Goal: Information Seeking & Learning: Learn about a topic

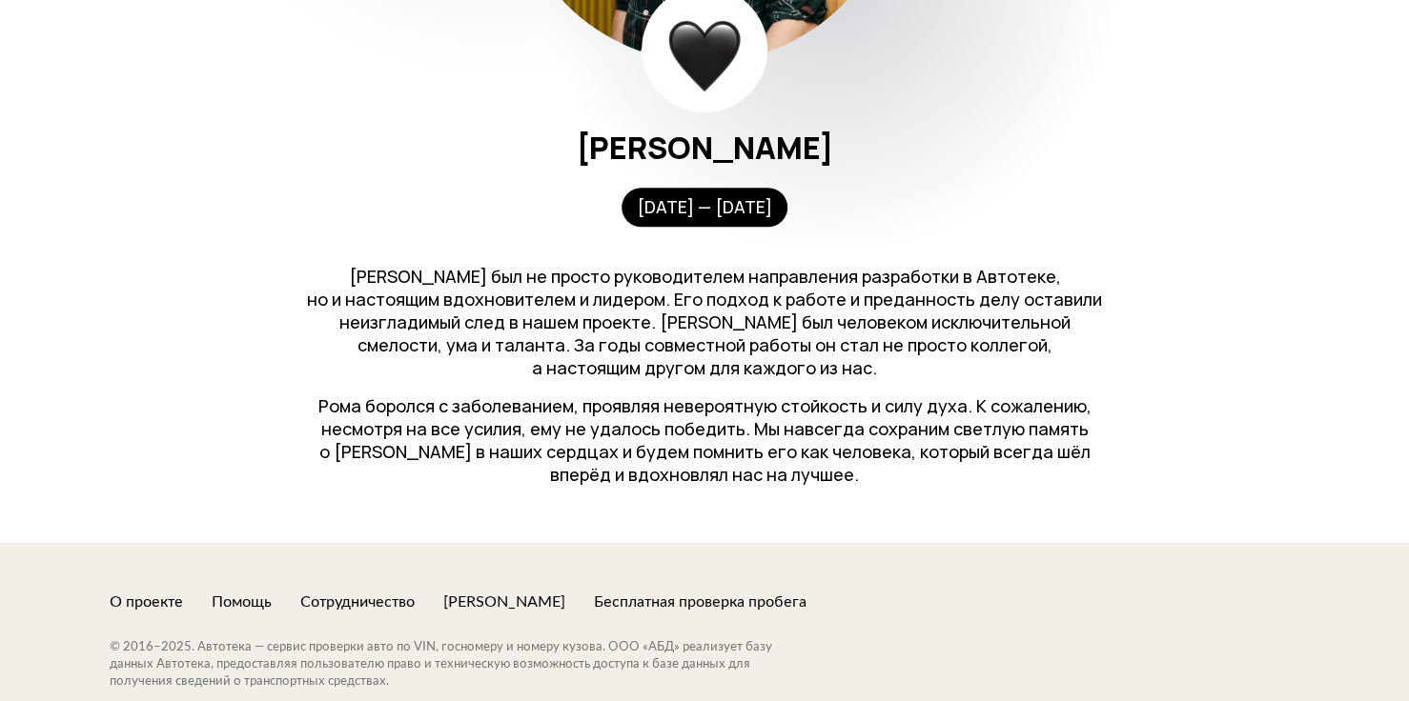
scroll to position [762, 0]
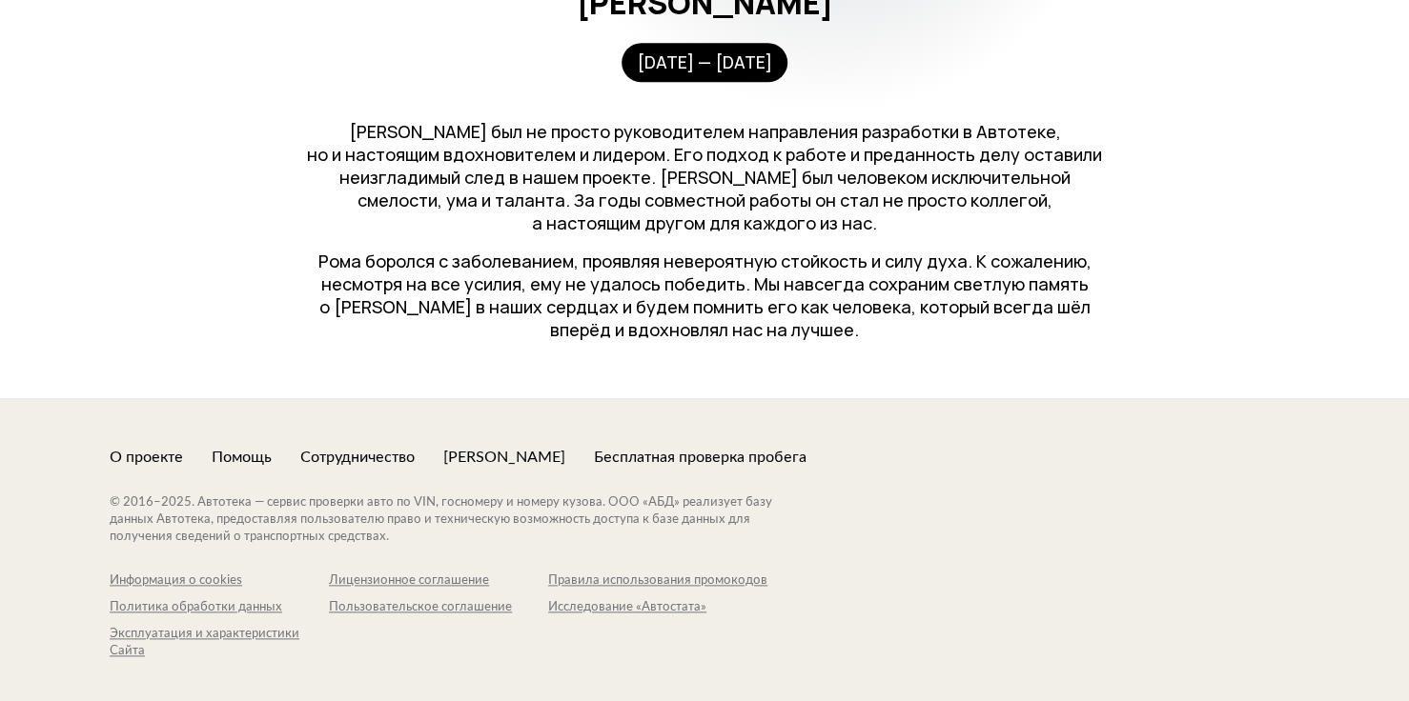
click at [864, 298] on p "Рома боролся с заболеванием, проявляя невероятную стойкость и силу духа. К сожа…" at bounding box center [704, 295] width 801 height 91
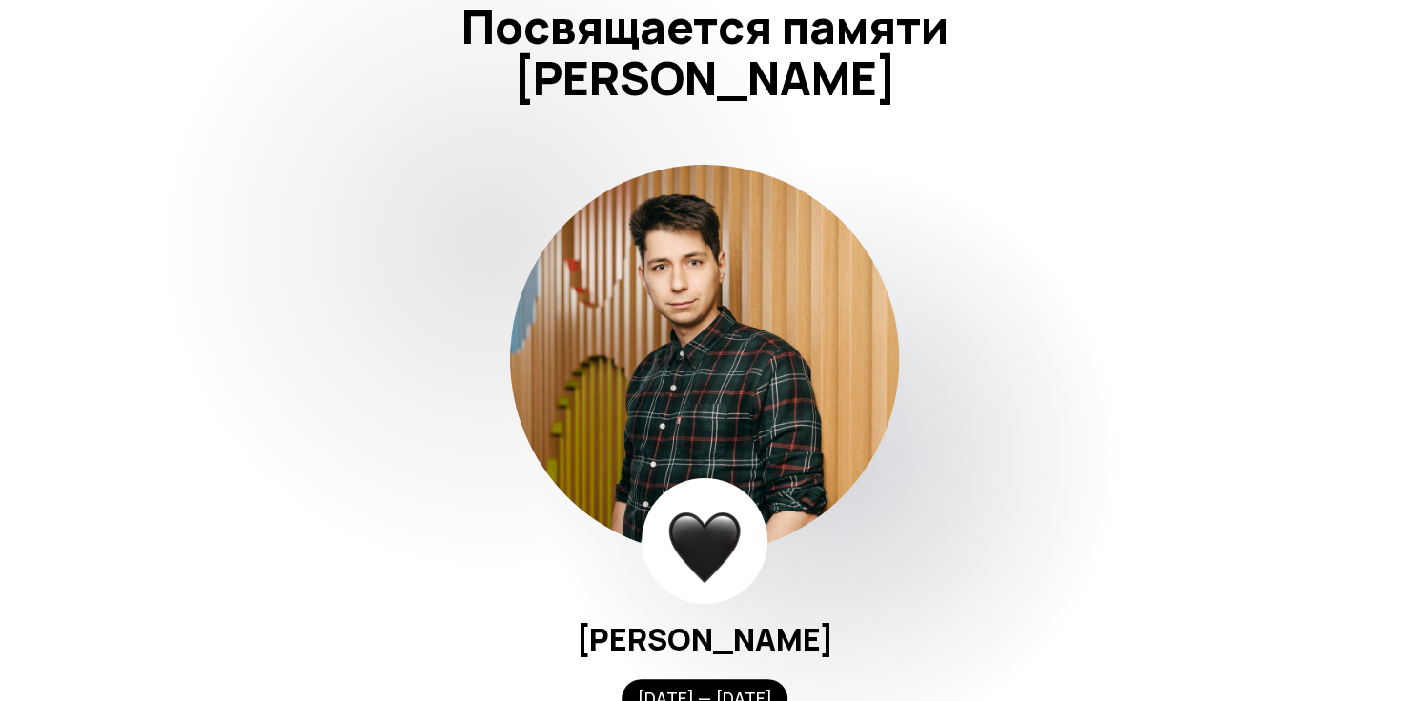
scroll to position [286, 0]
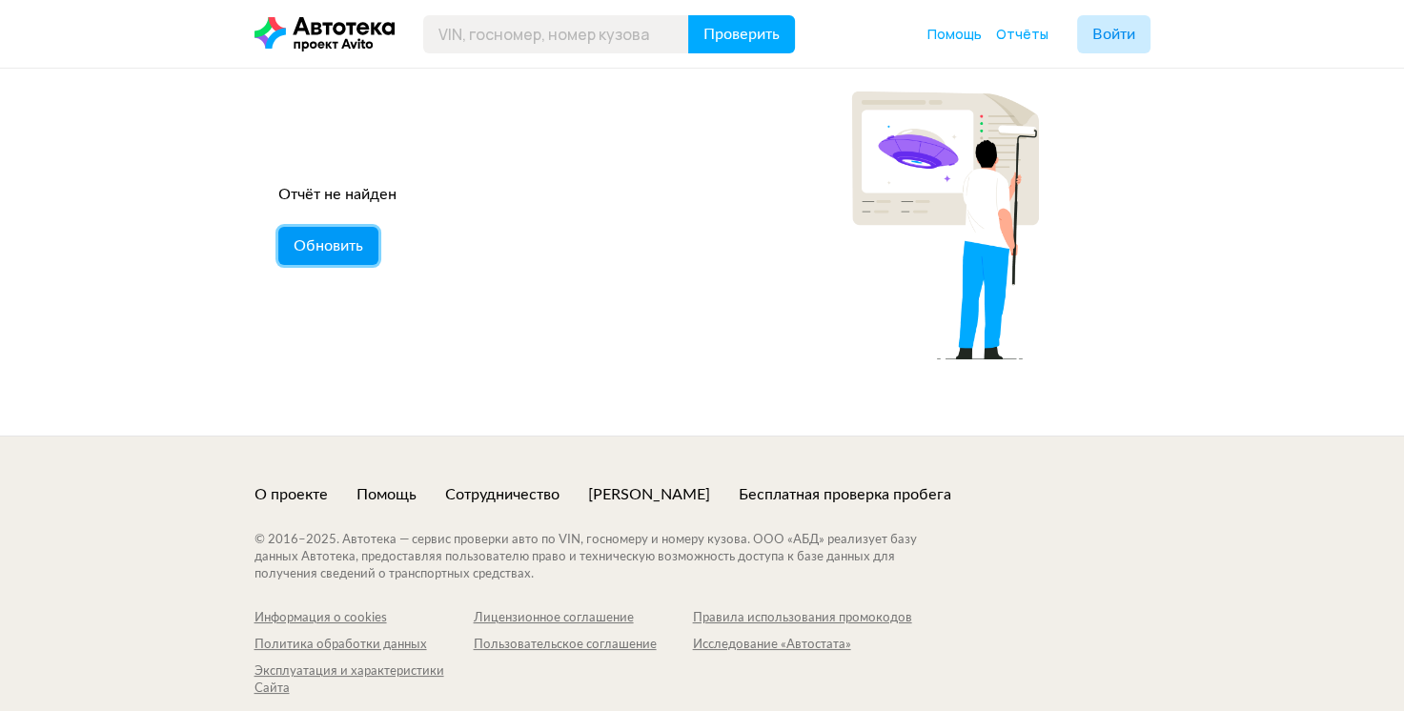
click at [308, 227] on button "Обновить" at bounding box center [328, 246] width 100 height 38
click at [320, 248] on span "Обновить" at bounding box center [329, 245] width 70 height 15
click at [312, 238] on span "Обновить" at bounding box center [329, 245] width 70 height 15
click at [348, 241] on span "Обновить" at bounding box center [329, 245] width 70 height 15
click at [312, 250] on span "Обновить" at bounding box center [329, 245] width 70 height 15
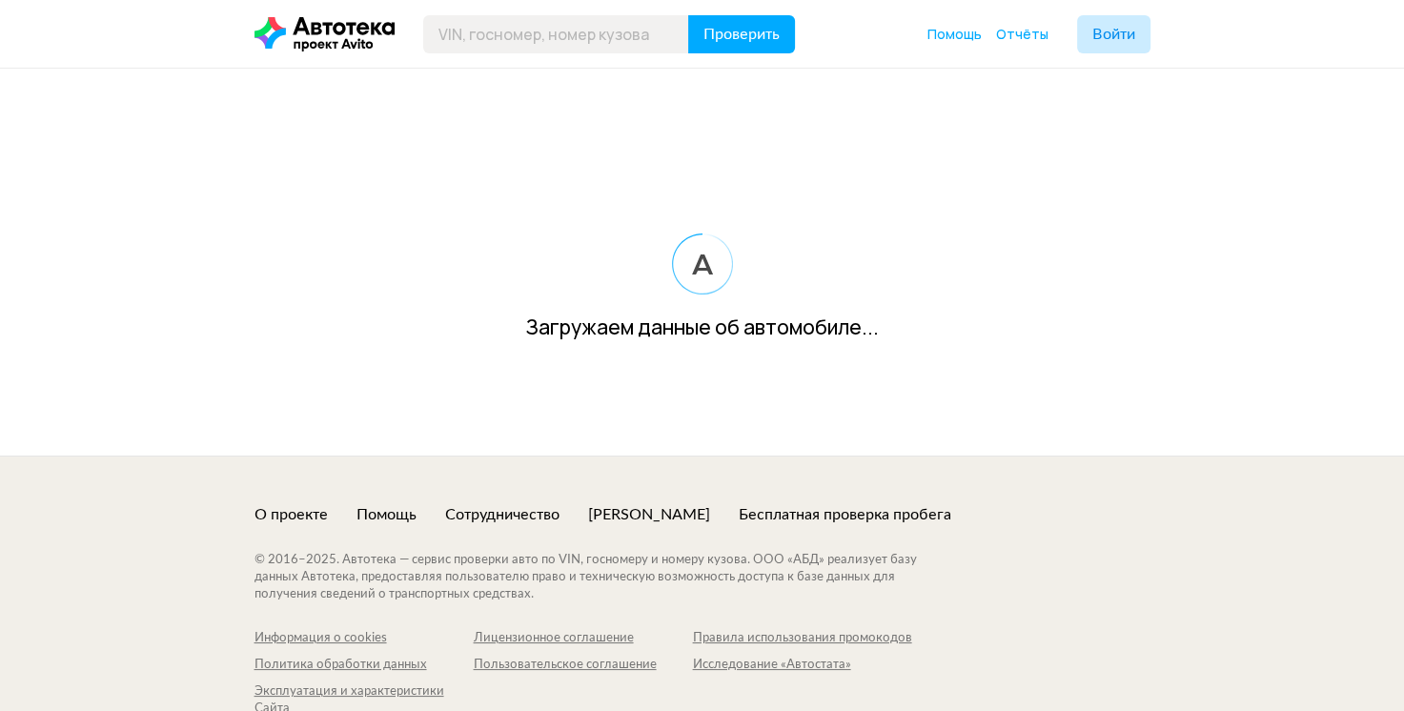
click at [293, 257] on div "Загружаем данные об автомобиле..." at bounding box center [702, 262] width 1404 height 387
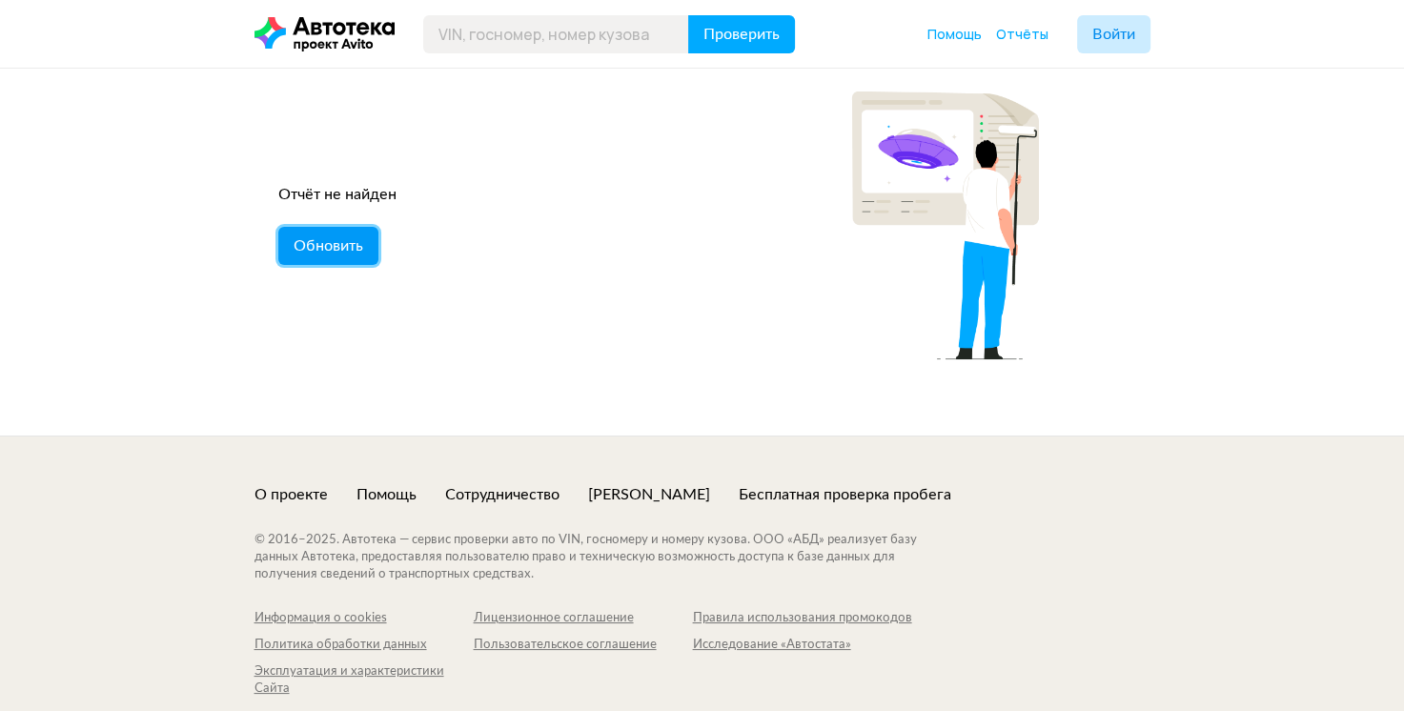
click at [283, 257] on button "Обновить" at bounding box center [328, 246] width 100 height 38
click at [293, 259] on button "Обновить" at bounding box center [328, 246] width 100 height 38
click at [320, 248] on span "Обновить" at bounding box center [329, 245] width 70 height 15
click at [337, 238] on span "Обновить" at bounding box center [329, 245] width 70 height 15
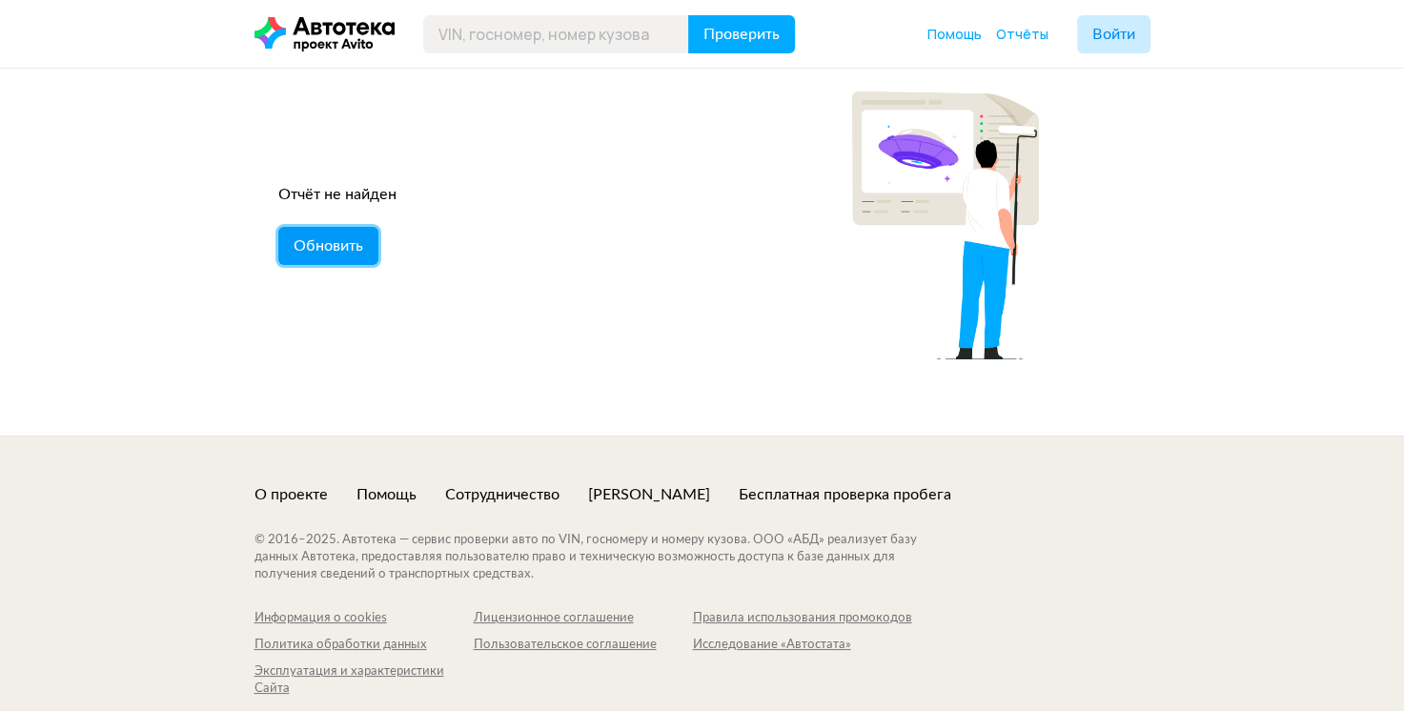
click at [323, 243] on span "Обновить" at bounding box center [329, 245] width 70 height 15
click at [350, 245] on span "Обновить" at bounding box center [329, 245] width 70 height 15
click at [304, 246] on span "Обновить" at bounding box center [329, 245] width 70 height 15
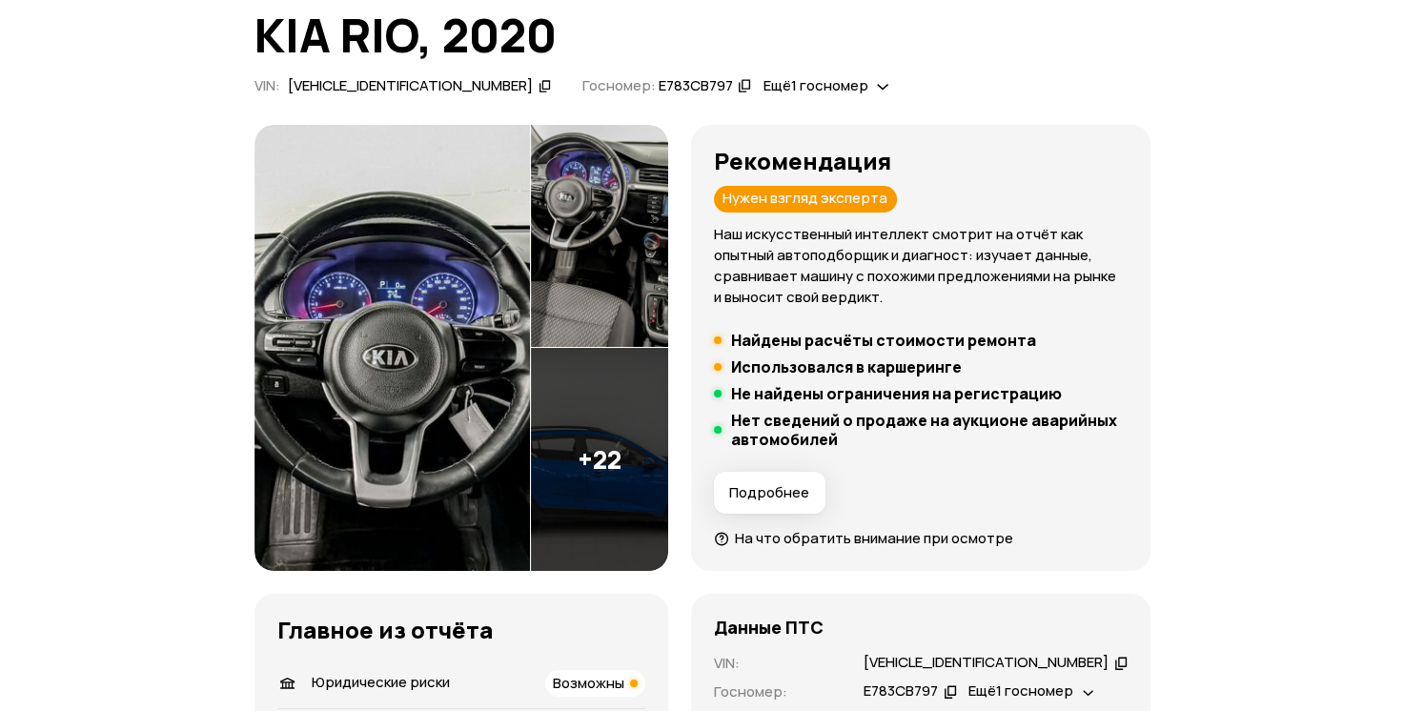
scroll to position [381, 0]
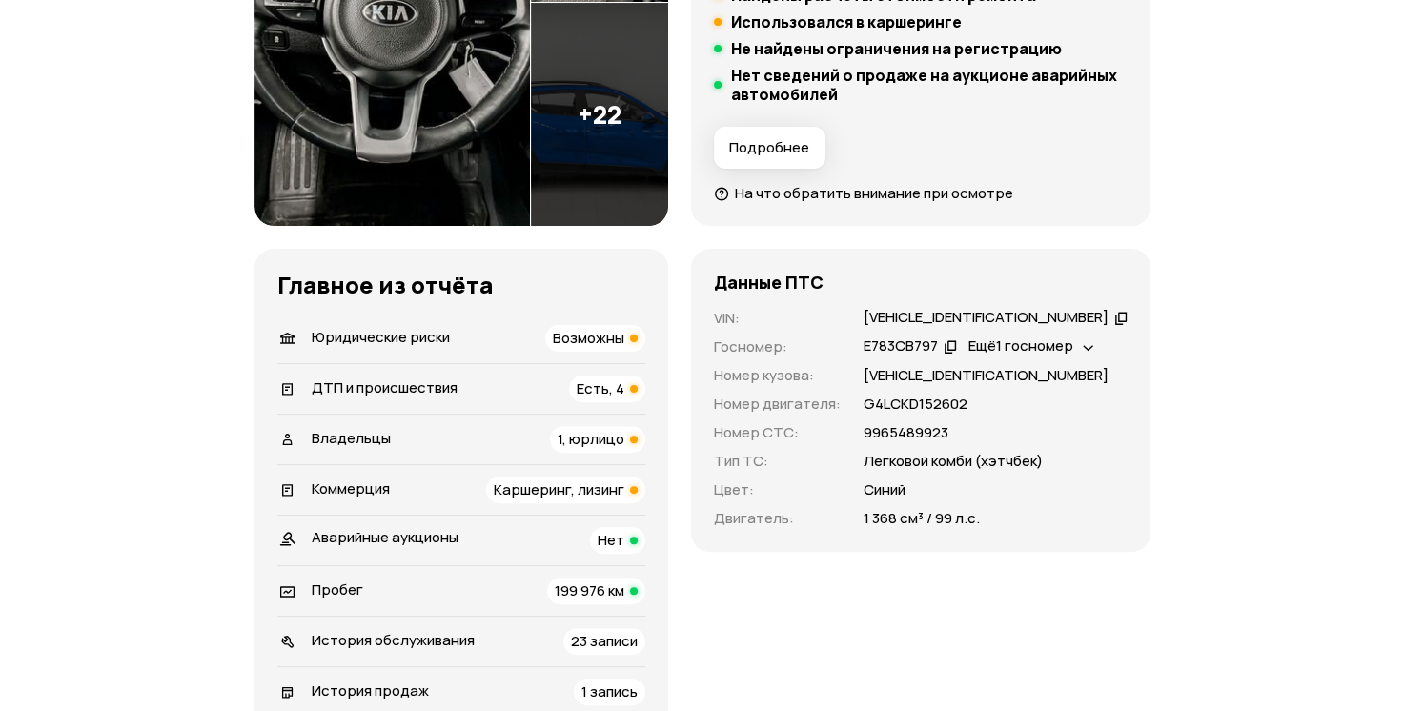
click at [619, 340] on span "Возможны" at bounding box center [588, 338] width 71 height 20
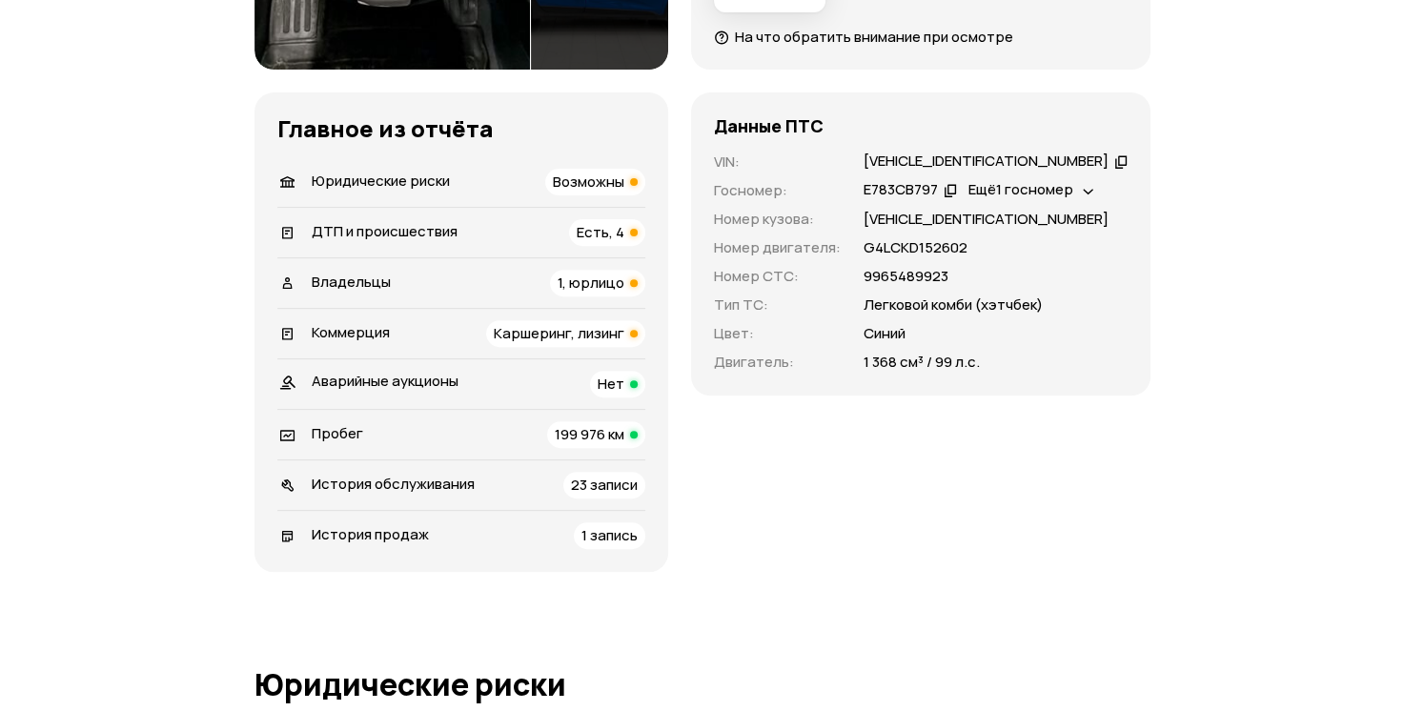
scroll to position [632, 0]
click at [576, 284] on div "1, юрлицо" at bounding box center [597, 284] width 95 height 27
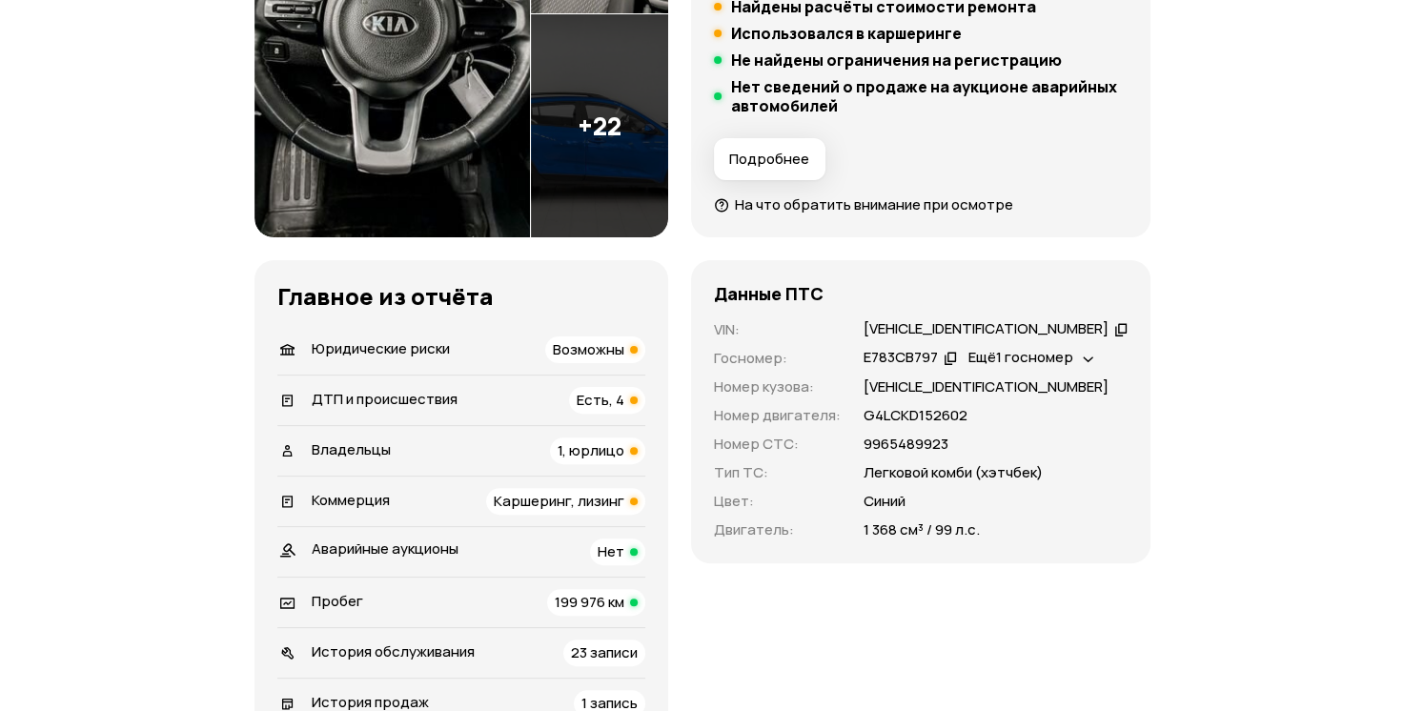
scroll to position [498, 0]
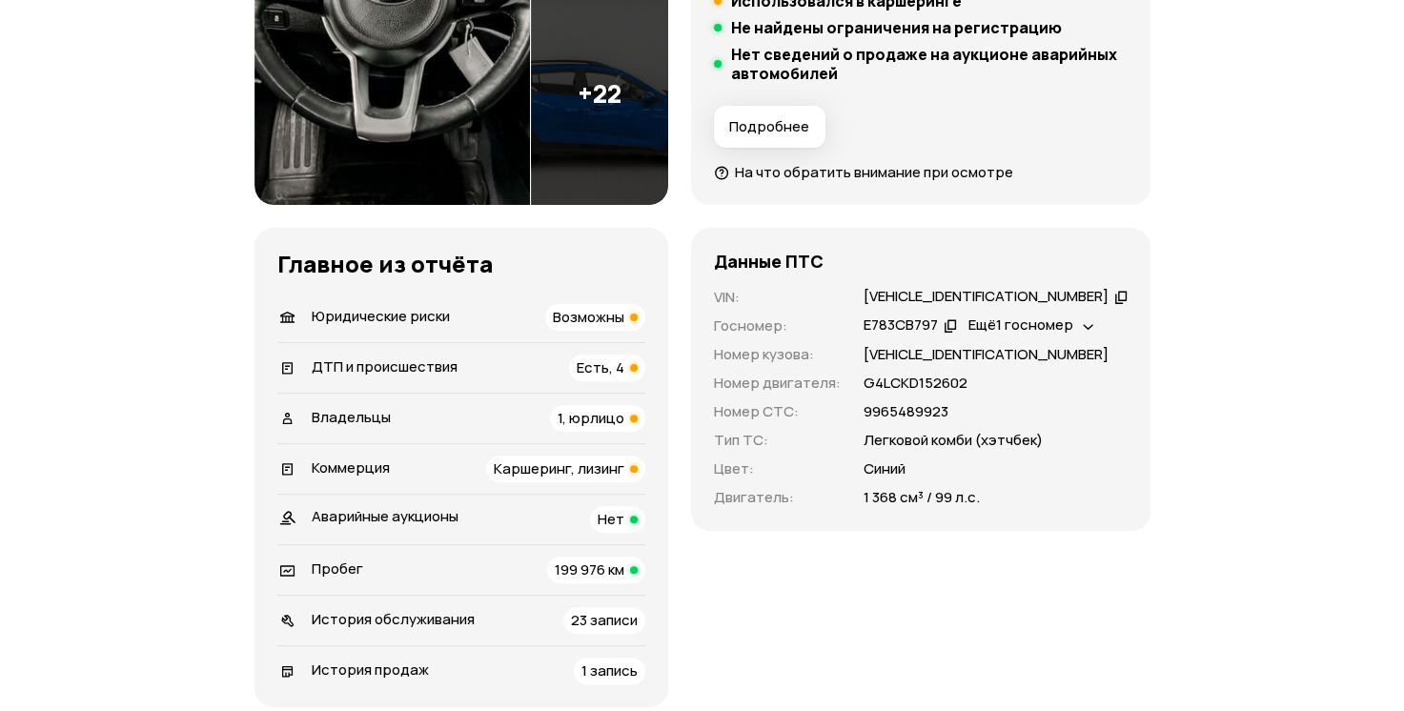
click at [1073, 322] on span "Ещё 1 госномер" at bounding box center [1020, 325] width 105 height 20
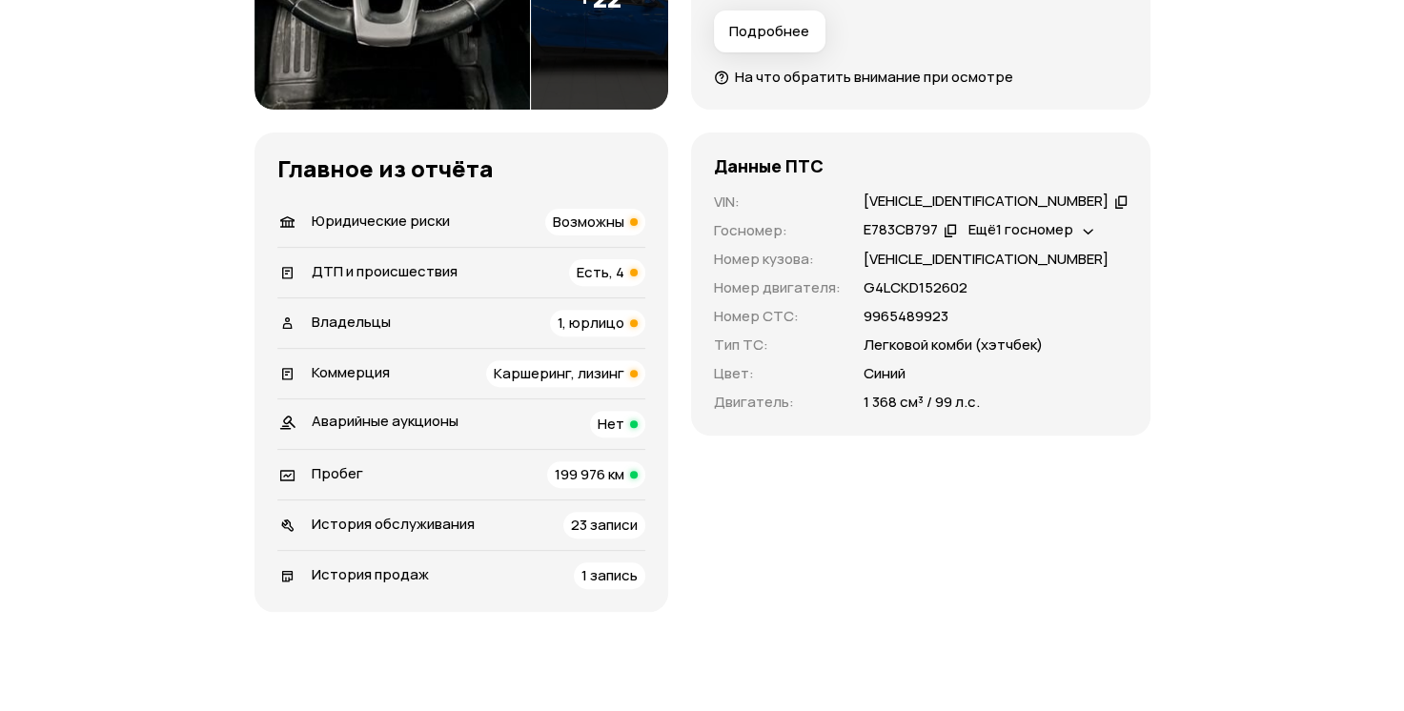
click at [590, 368] on span "Каршеринг, лизинг" at bounding box center [559, 373] width 131 height 20
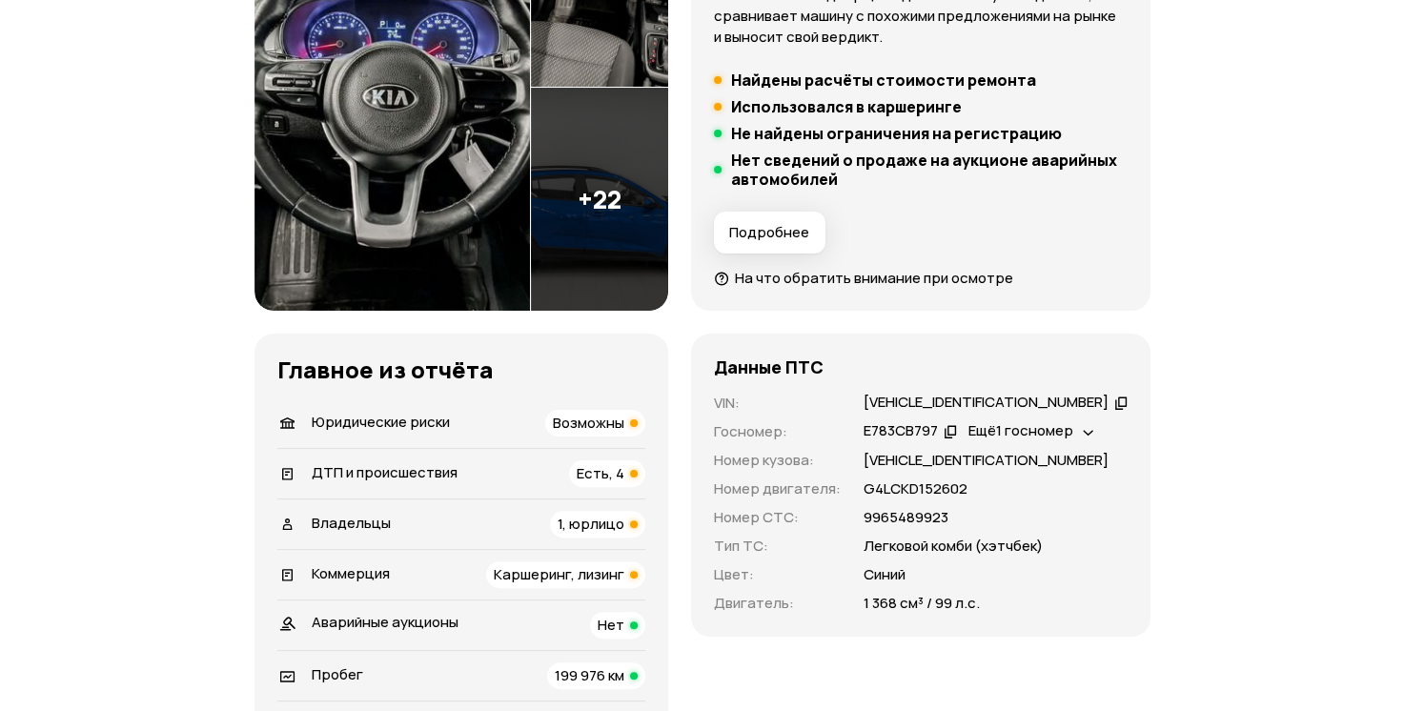
scroll to position [582, 0]
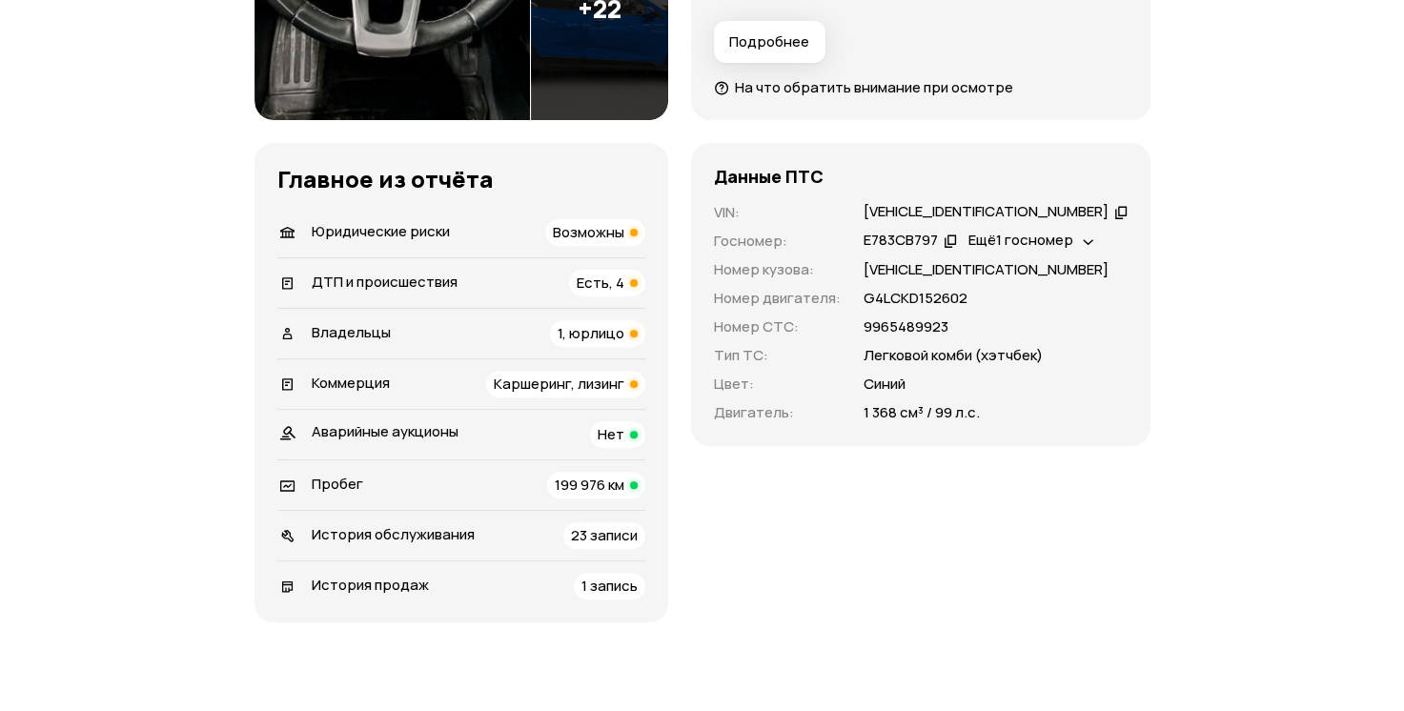
click at [487, 292] on div "ДТП и происшествия Есть, 4" at bounding box center [461, 283] width 368 height 27
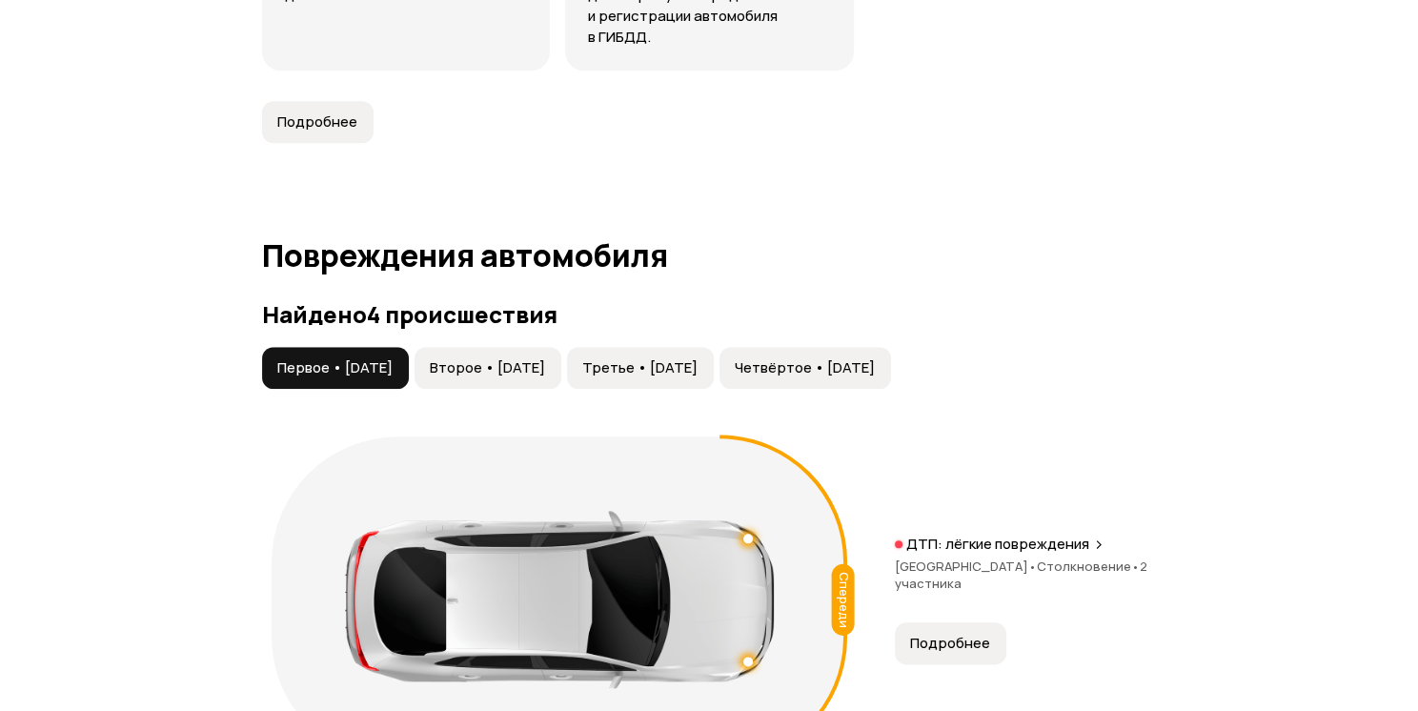
scroll to position [2236, 0]
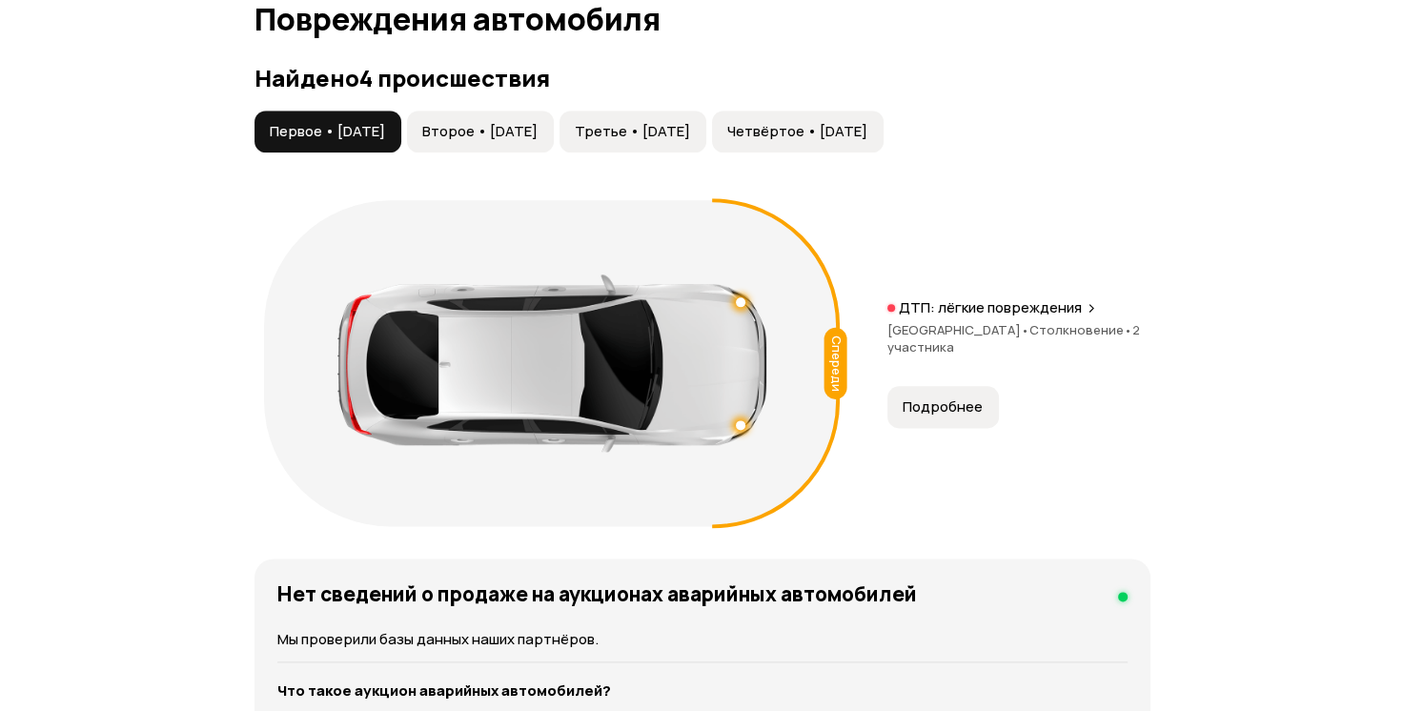
click at [942, 398] on span "Подробнее" at bounding box center [943, 406] width 80 height 19
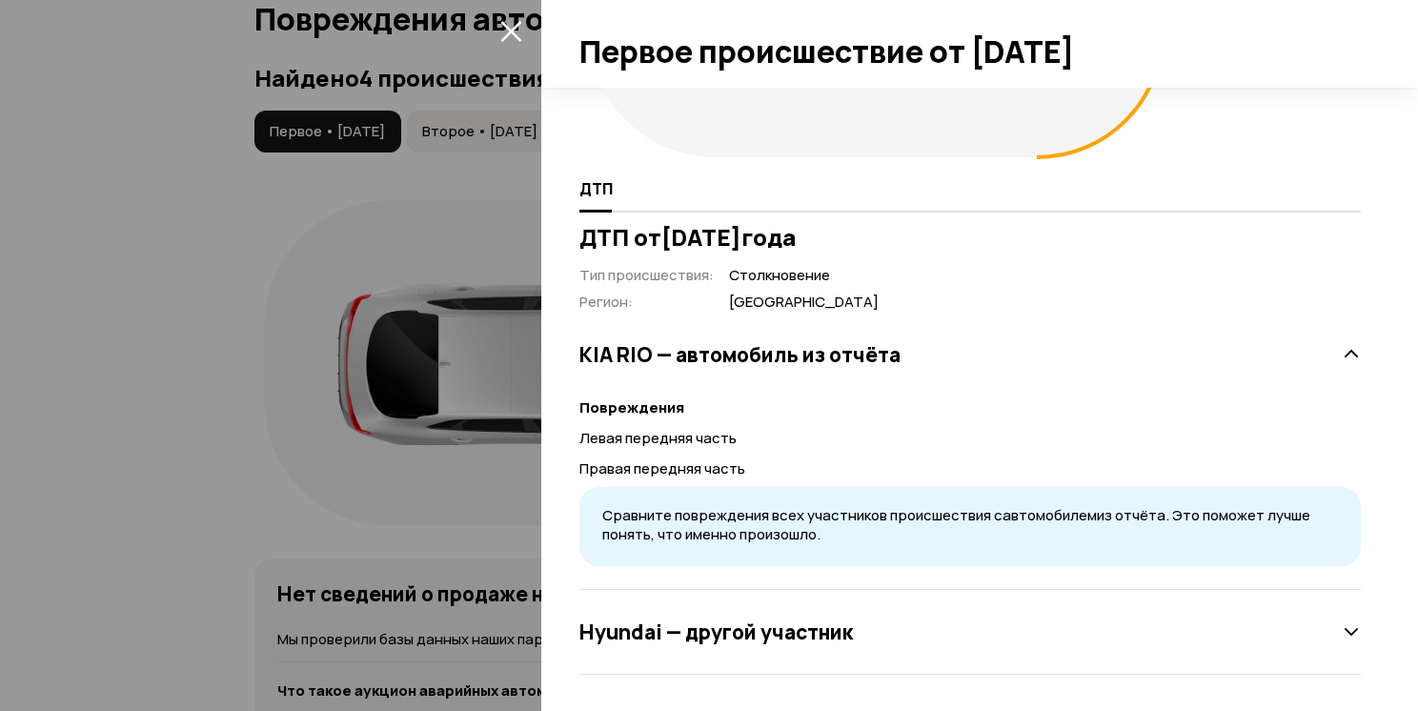
scroll to position [267, 0]
click at [1315, 638] on div "Hyundai — другой участник" at bounding box center [970, 631] width 782 height 38
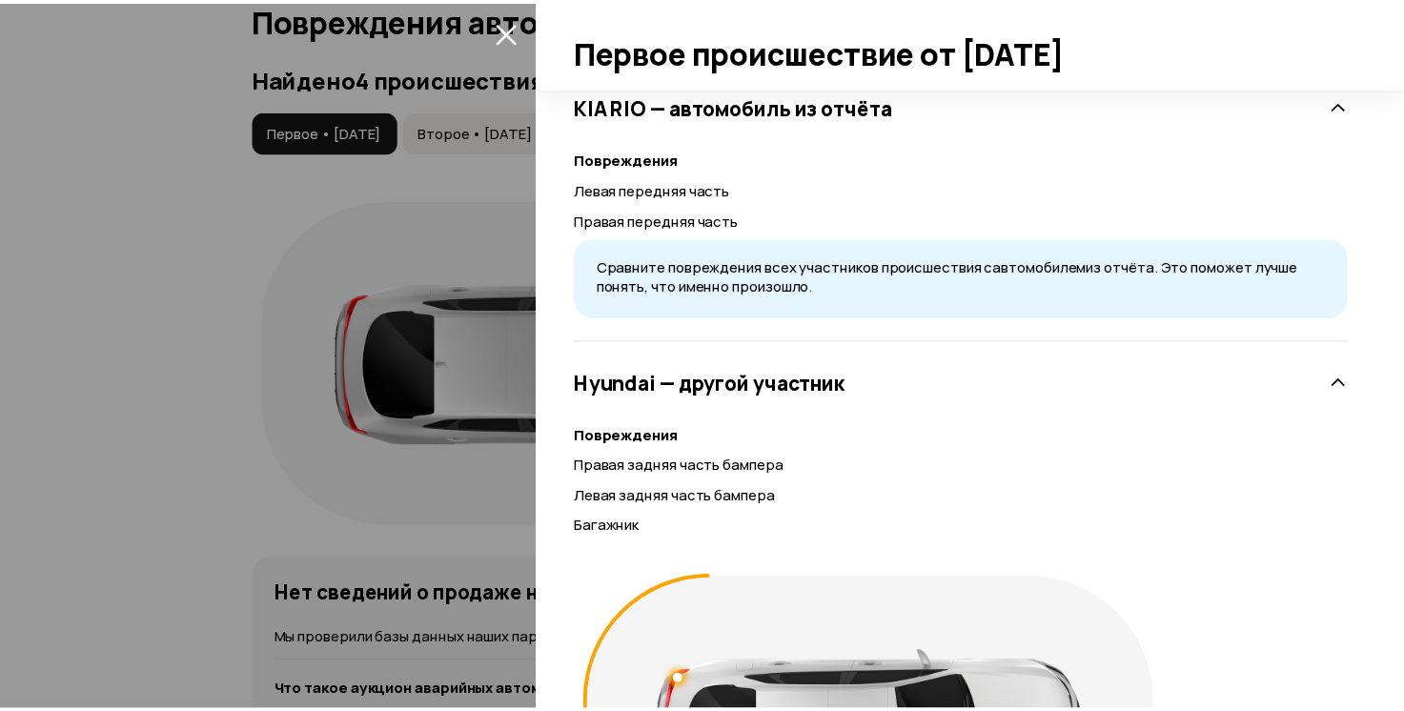
scroll to position [306, 0]
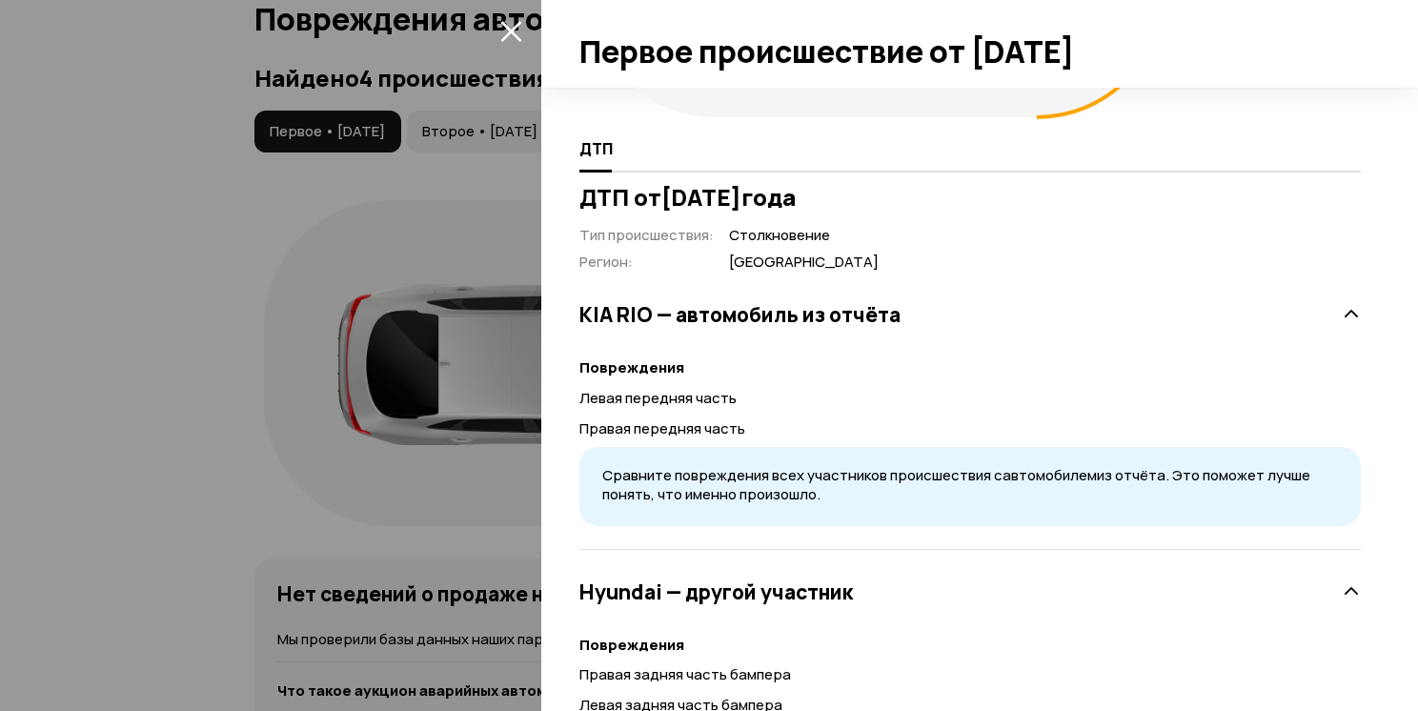
click at [265, 283] on div at bounding box center [709, 355] width 1418 height 711
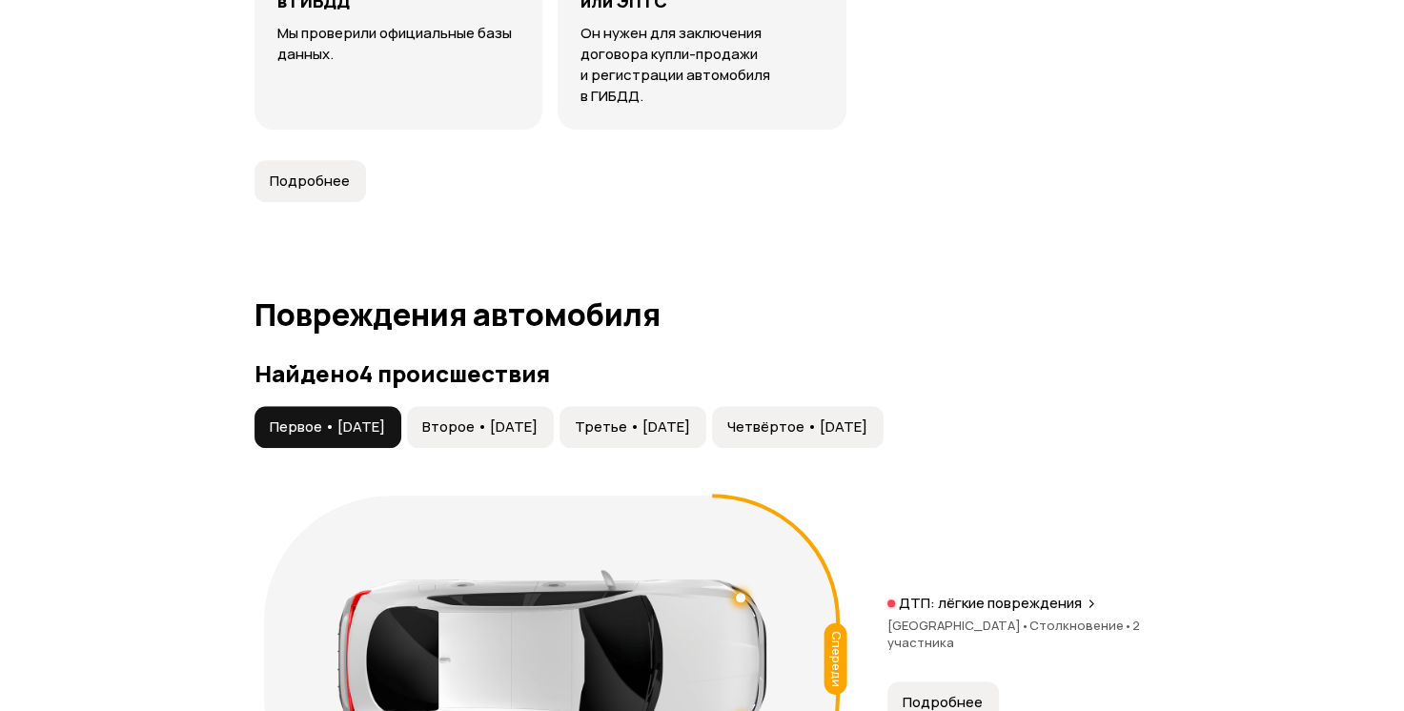
scroll to position [2045, 0]
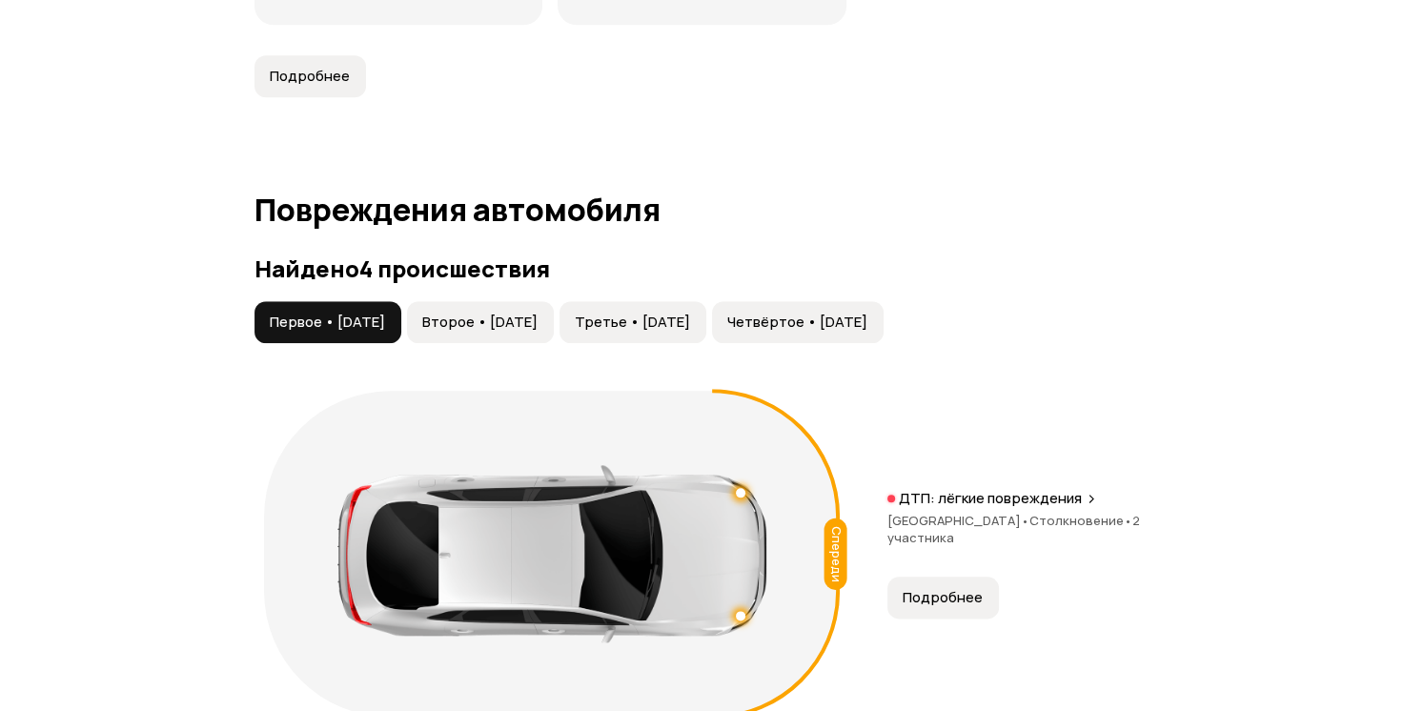
click at [554, 308] on button "Второе • [DATE]" at bounding box center [480, 322] width 147 height 42
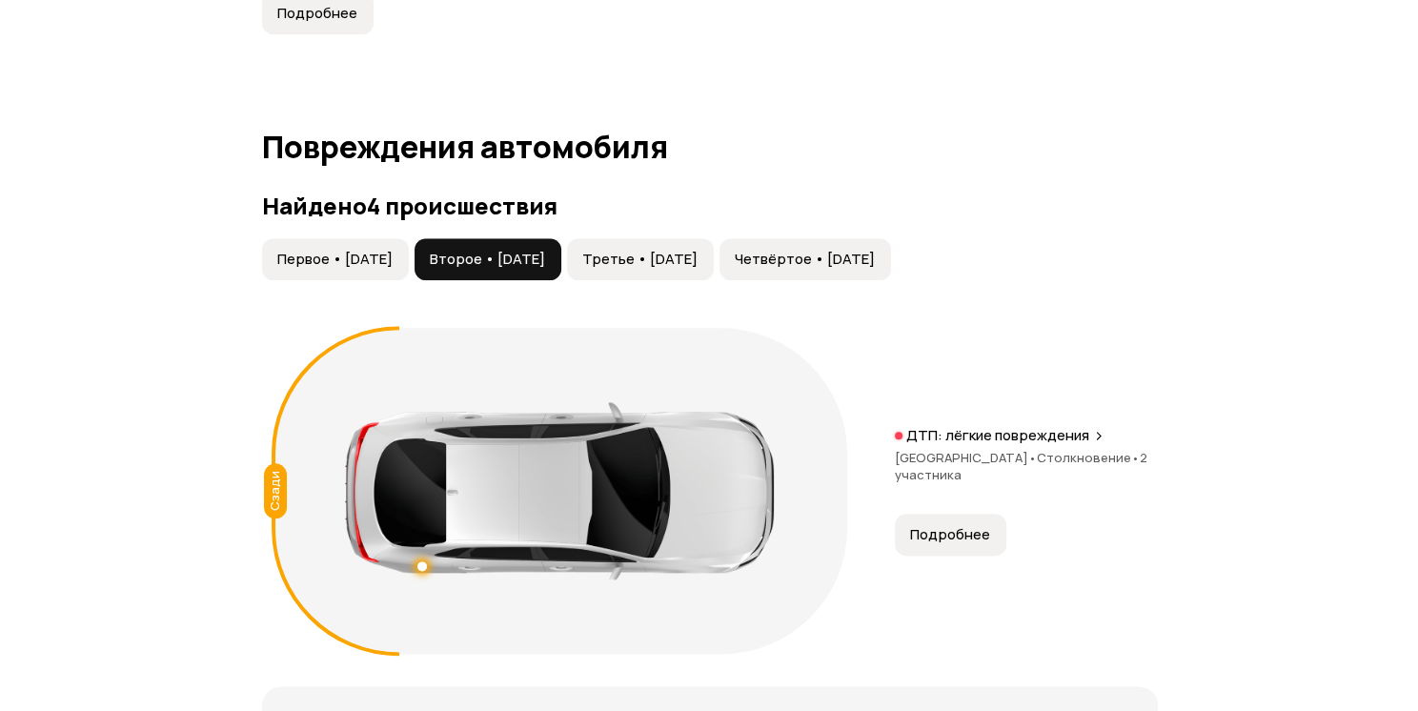
scroll to position [2141, 0]
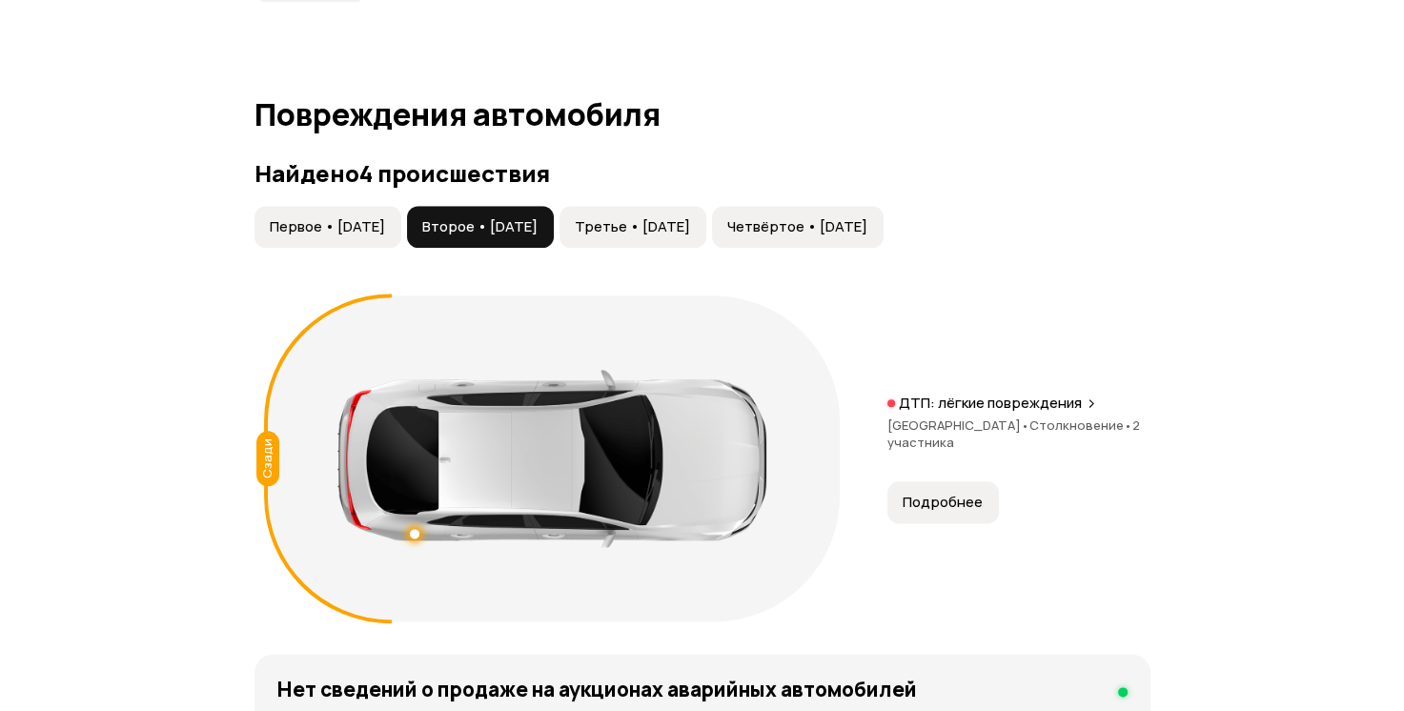
click at [937, 481] on button "Подробнее" at bounding box center [943, 502] width 112 height 42
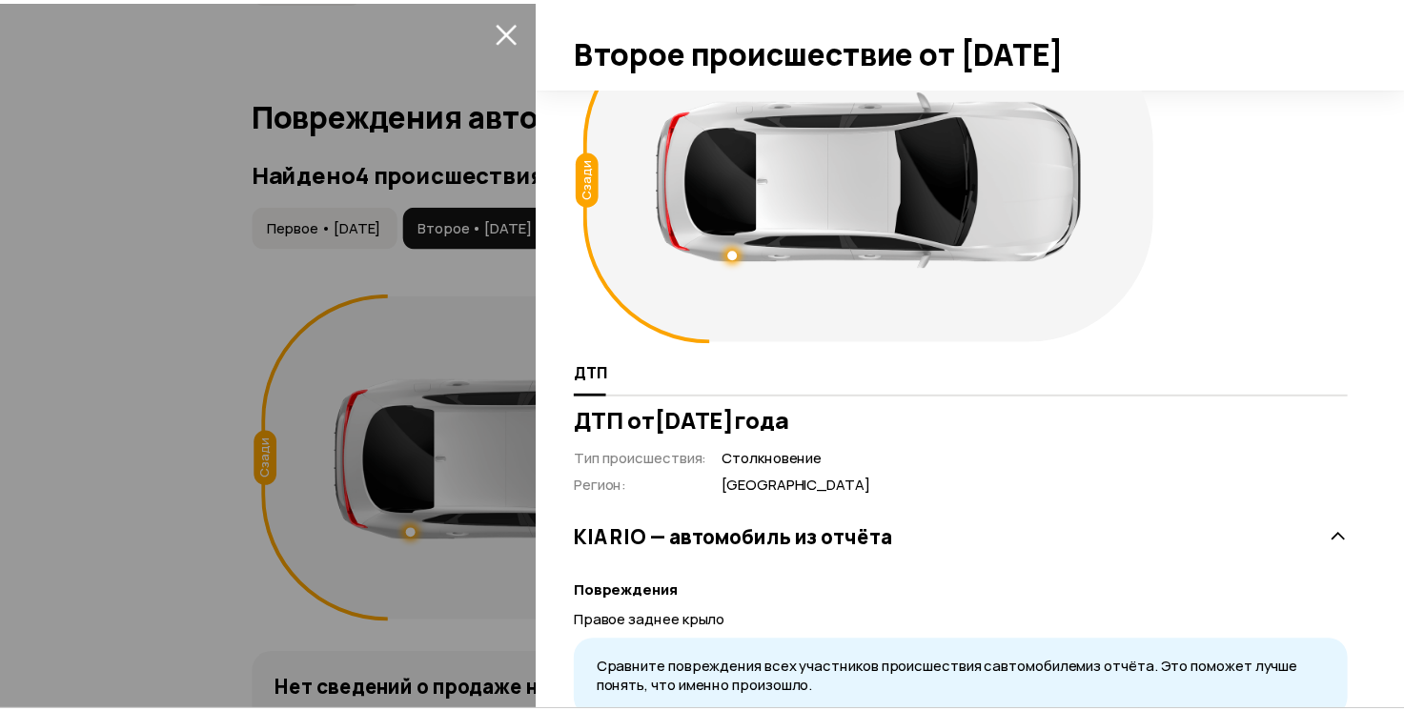
scroll to position [0, 0]
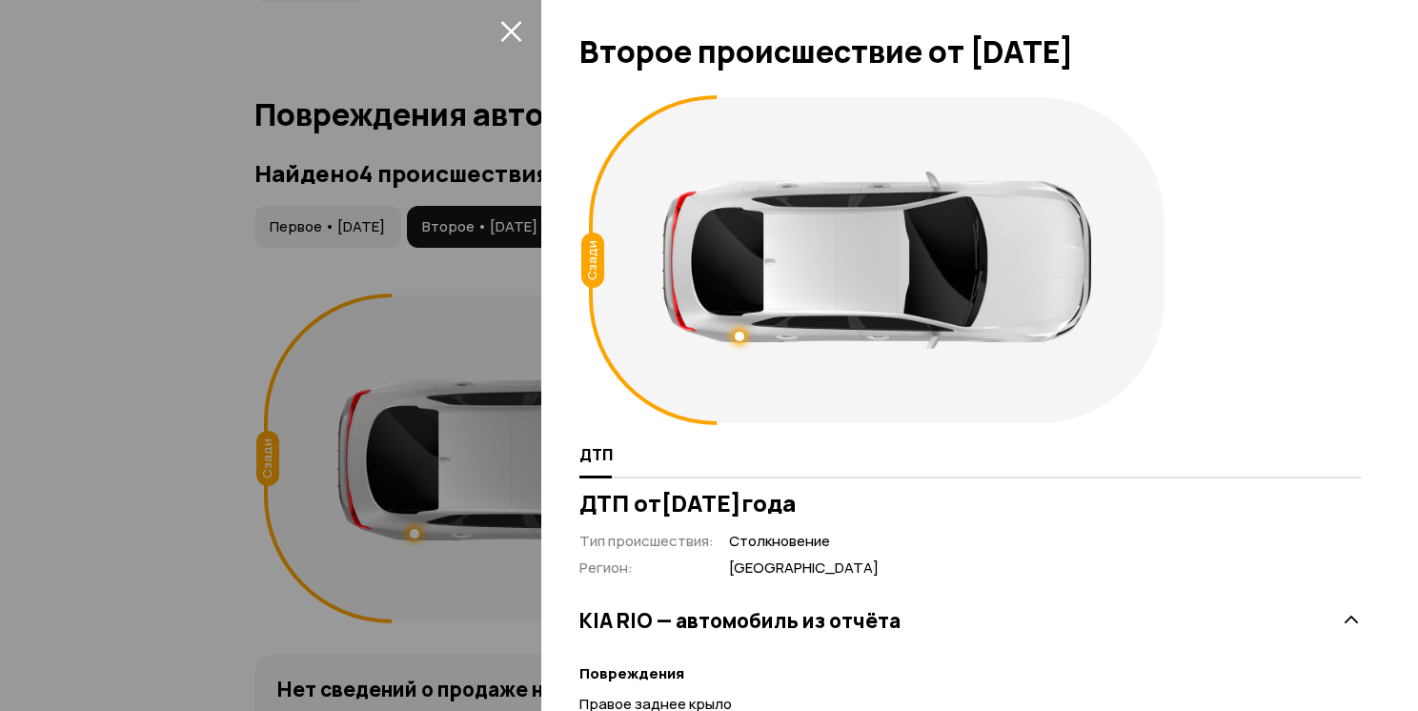
click at [473, 276] on div at bounding box center [709, 355] width 1418 height 711
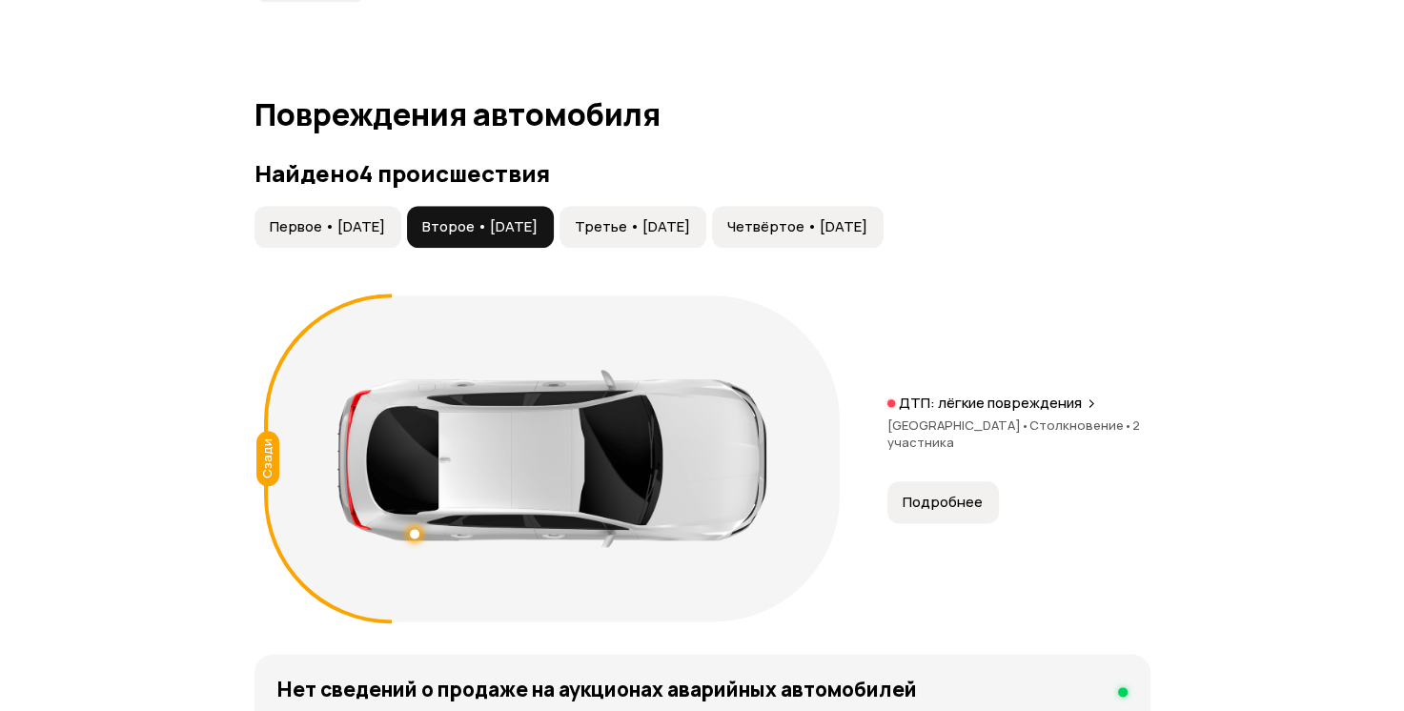
click at [685, 228] on span "Третье • [DATE]" at bounding box center [632, 226] width 115 height 19
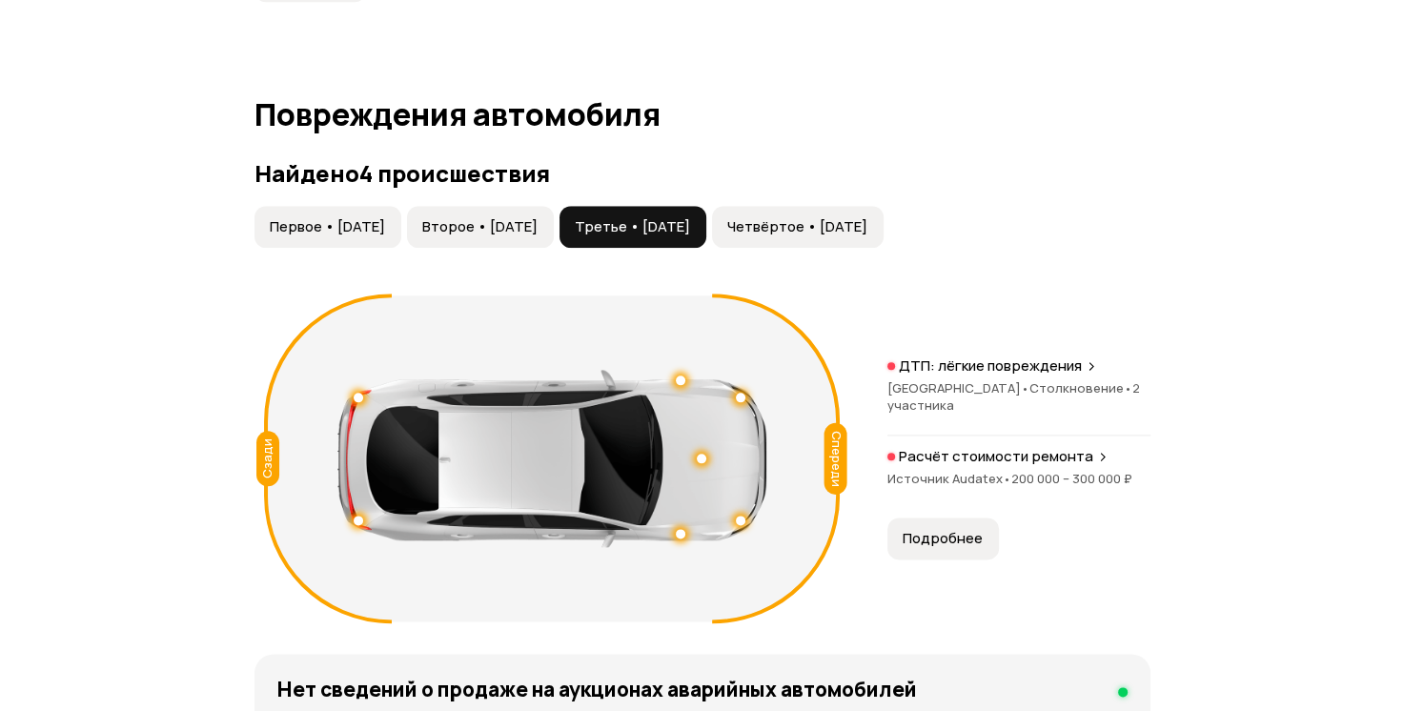
click at [867, 220] on span "Четвёртое • [DATE]" at bounding box center [797, 226] width 140 height 19
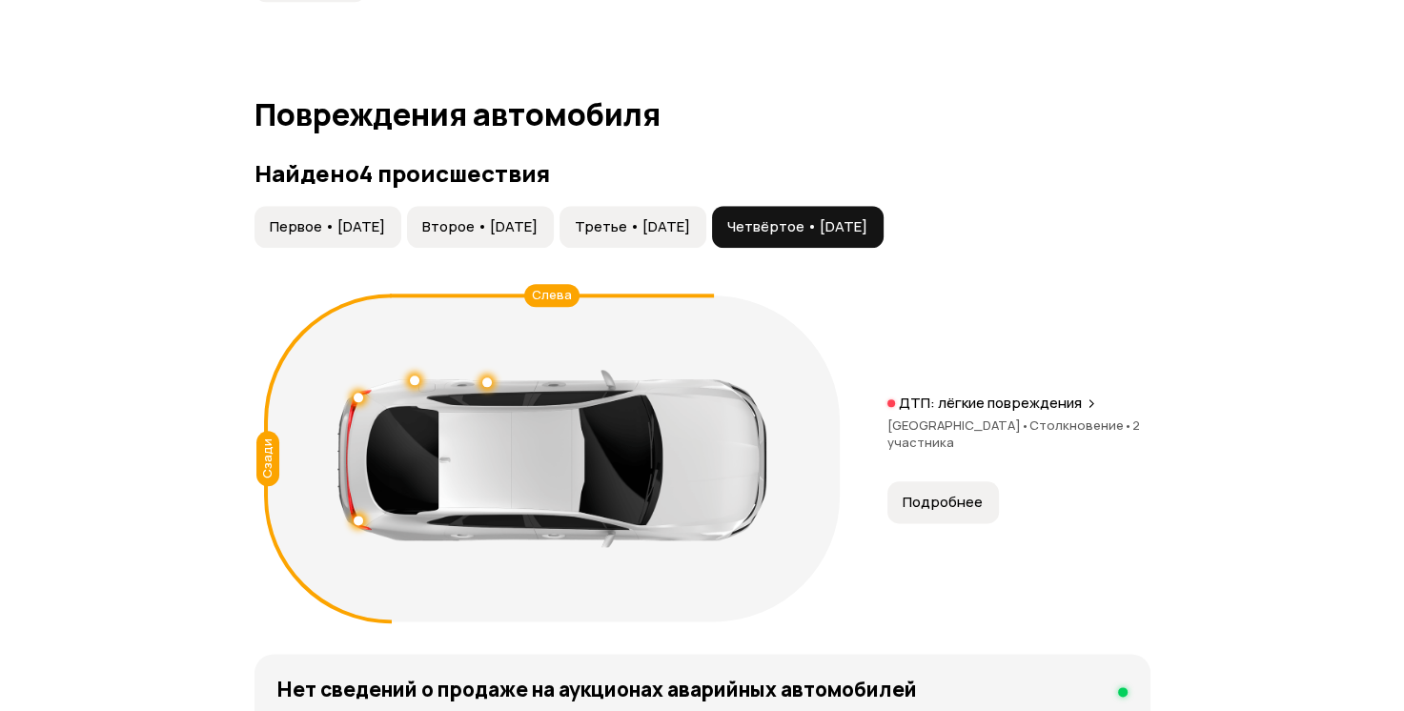
click at [706, 237] on button "Третье • [DATE]" at bounding box center [632, 227] width 147 height 42
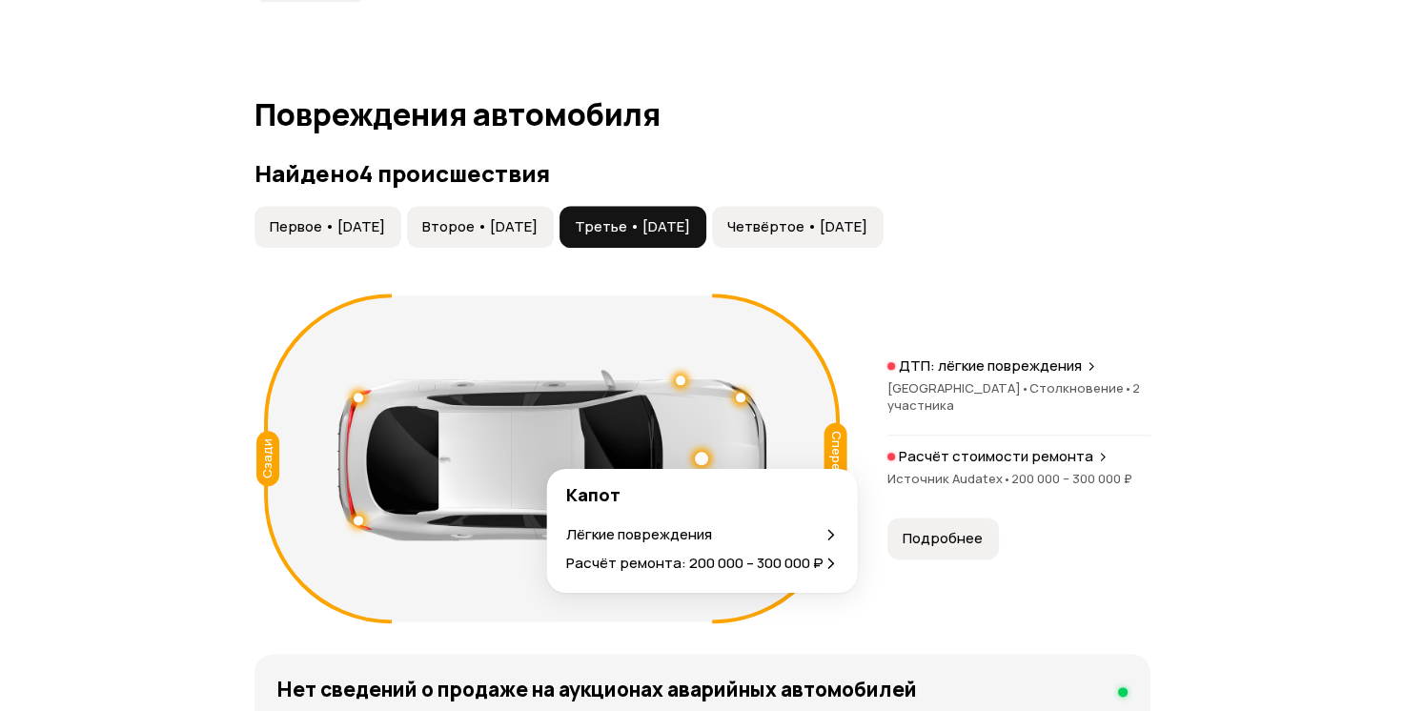
click at [702, 457] on div at bounding box center [701, 458] width 13 height 13
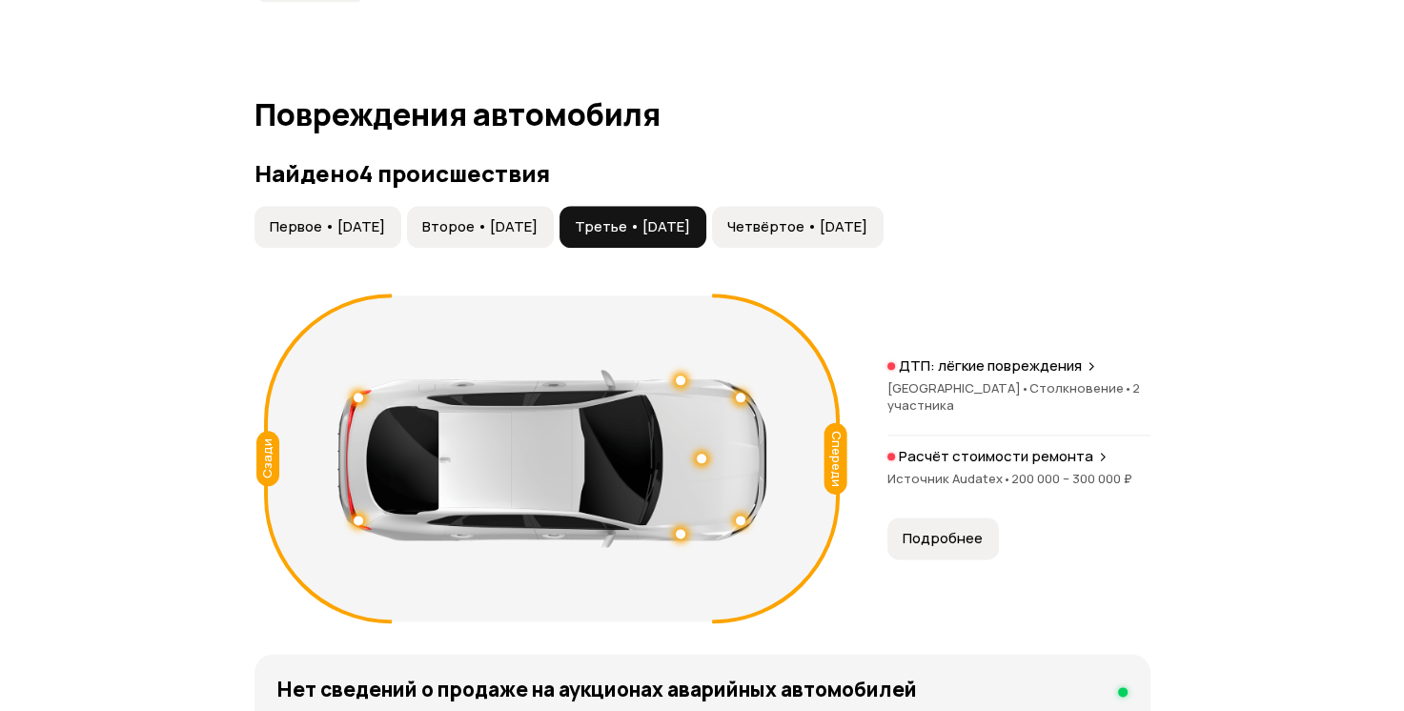
click at [867, 224] on span "Четвёртое • [DATE]" at bounding box center [797, 226] width 140 height 19
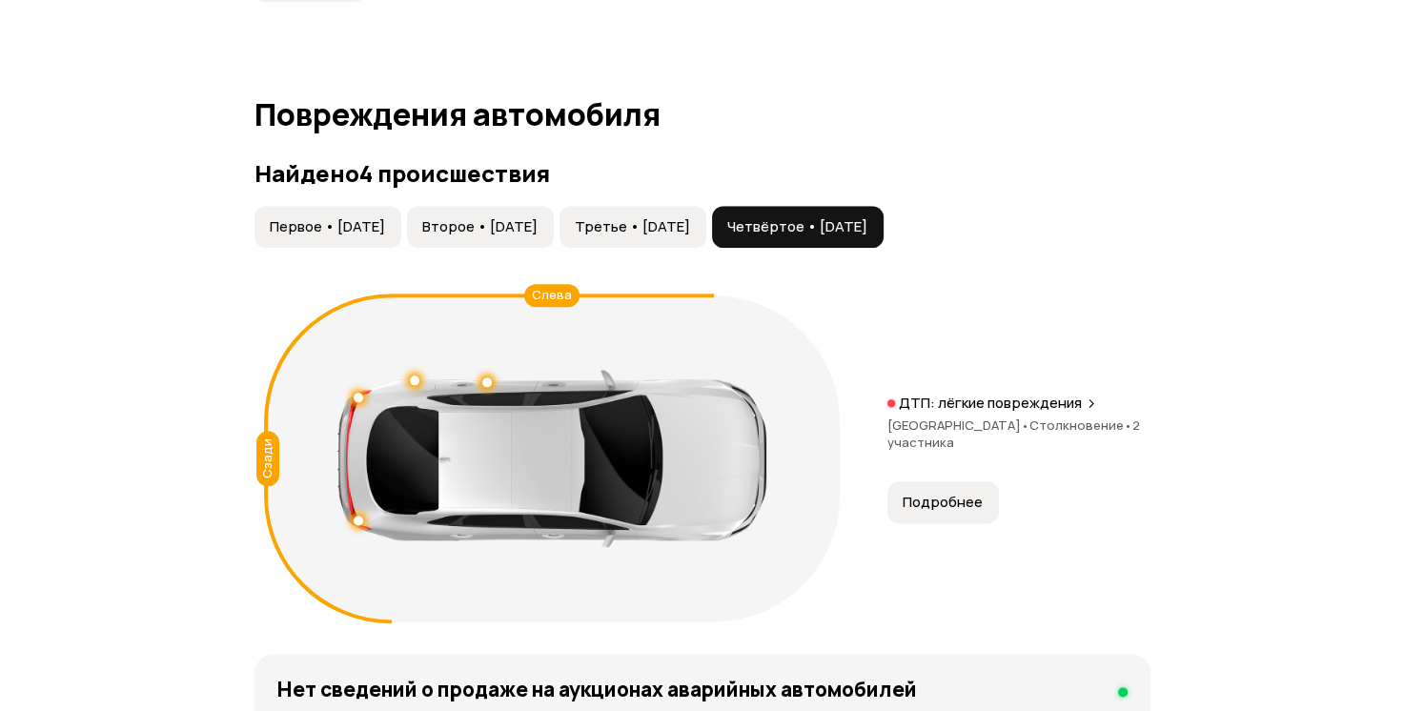
click at [538, 227] on span "Второе • [DATE]" at bounding box center [479, 226] width 115 height 19
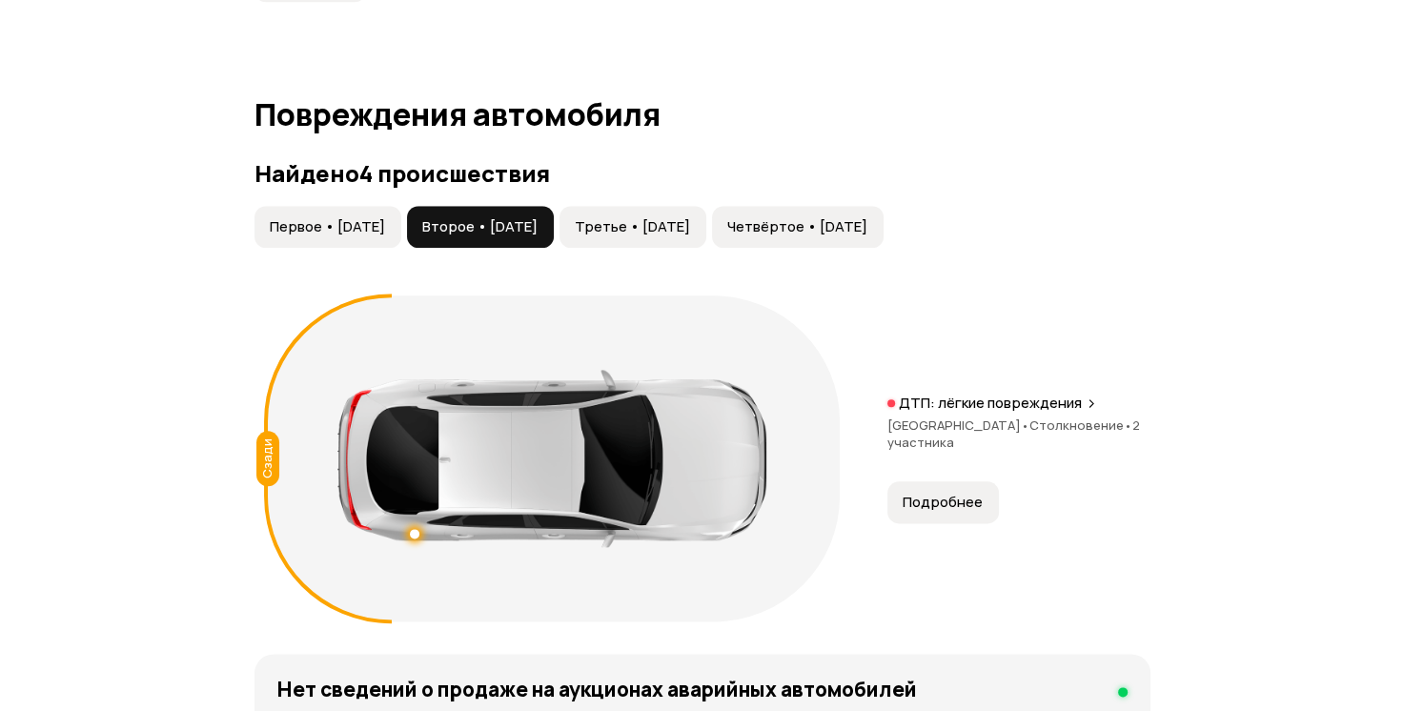
click at [384, 232] on span "Первое • [DATE]" at bounding box center [327, 226] width 115 height 19
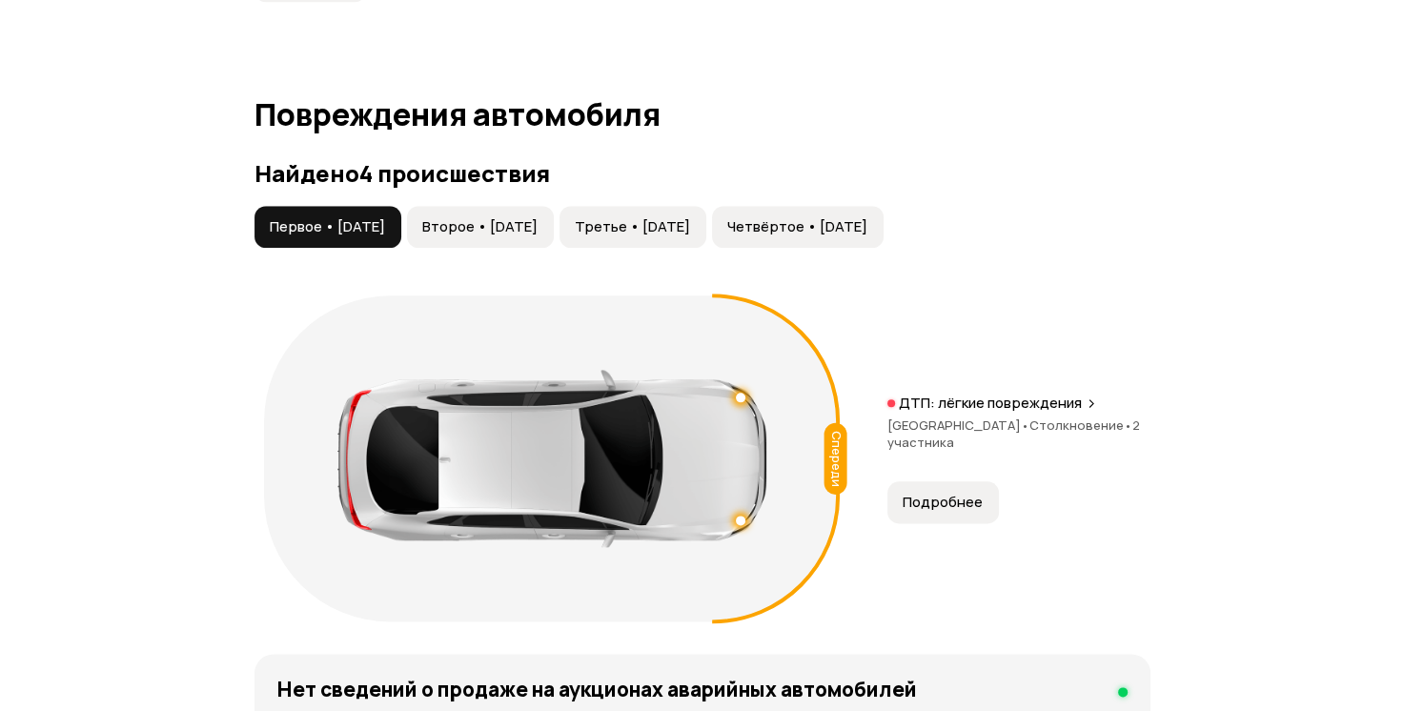
click at [651, 218] on span "Третье • 22 июн 2021" at bounding box center [632, 226] width 115 height 19
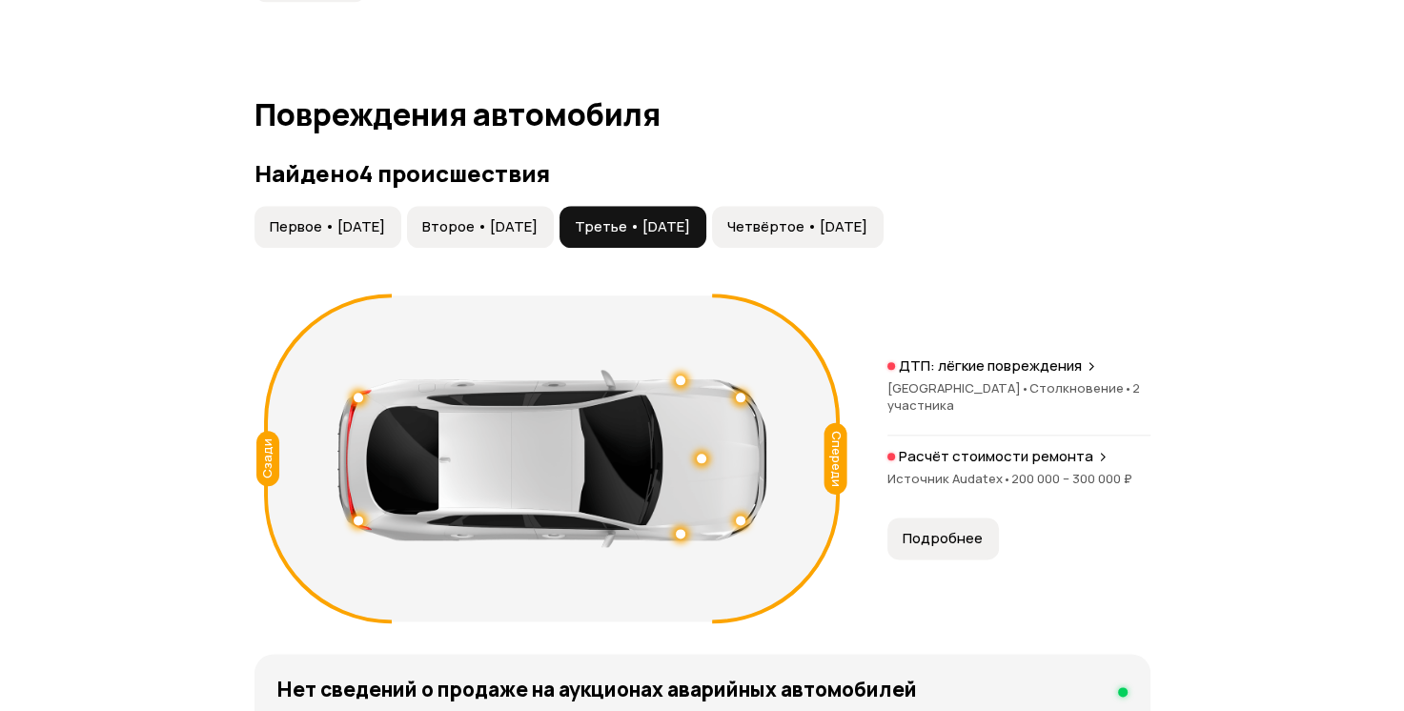
click at [926, 261] on div "Первое • 12 фев 2021 Второе • 02 мар 2021 Третье • 22 июн 2021 Четвёртое • 25 н…" at bounding box center [702, 418] width 896 height 425
click at [867, 231] on span "Четвёртое • 25 ноя 2021" at bounding box center [797, 226] width 140 height 19
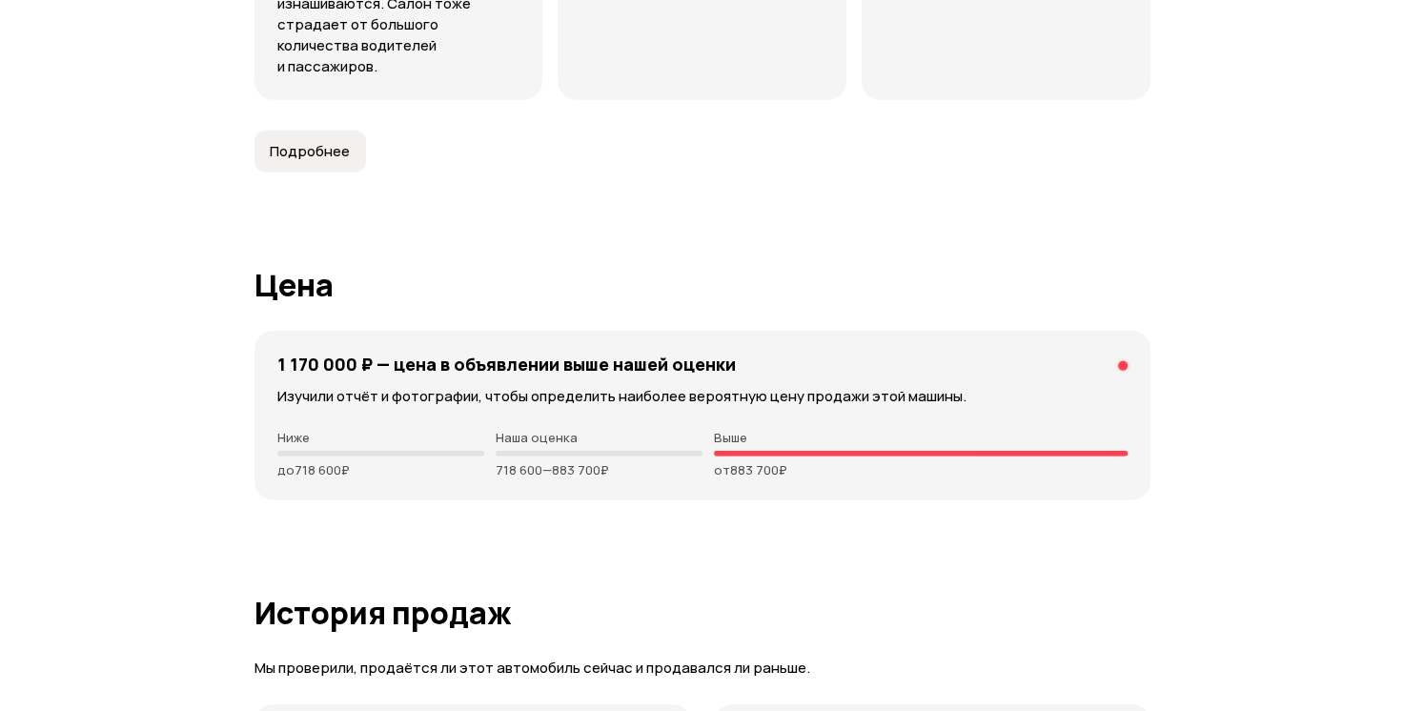
scroll to position [5164, 0]
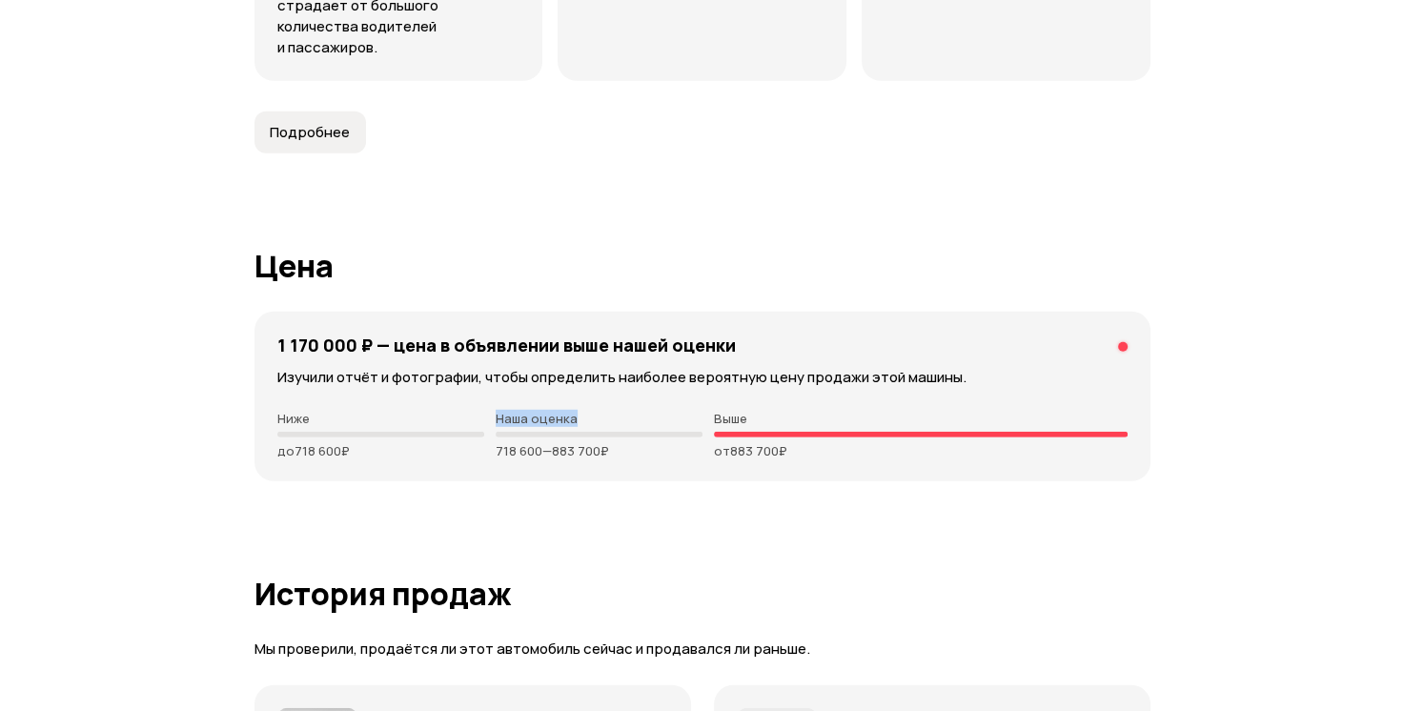
drag, startPoint x: 533, startPoint y: 391, endPoint x: 640, endPoint y: 396, distance: 107.8
click at [640, 411] on div "Ниже до 718 600 ₽ Наша оценка 718 600 — 883 700 ₽ Выше от 883 700 ₽" at bounding box center [702, 435] width 850 height 48
drag, startPoint x: 640, startPoint y: 396, endPoint x: 613, endPoint y: 432, distance: 44.8
click at [613, 443] on p "718 600 — 883 700 ₽" at bounding box center [599, 450] width 207 height 15
drag, startPoint x: 663, startPoint y: 433, endPoint x: 461, endPoint y: 373, distance: 210.8
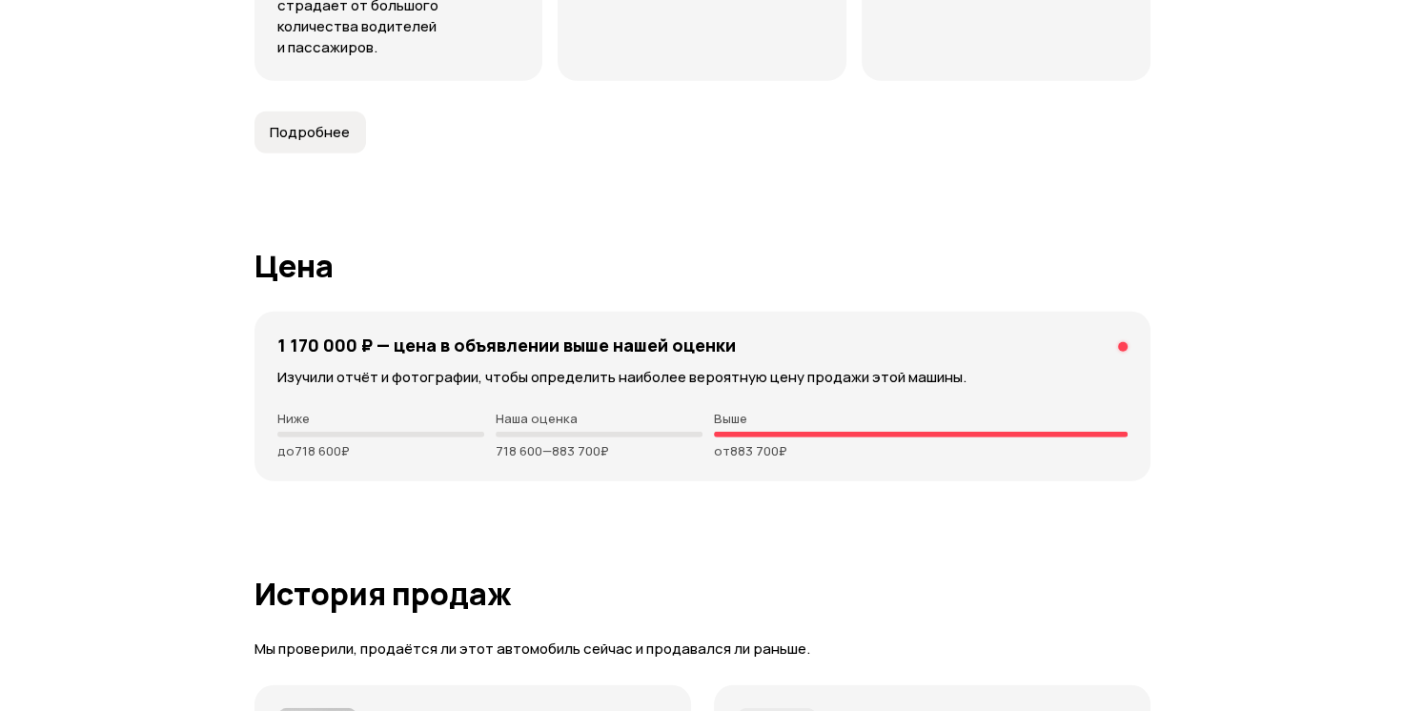
click at [461, 373] on div "1 170 000 ₽ — цена в объявлении выше нашей оценки Изучили отчёт и фотографии, ч…" at bounding box center [702, 397] width 896 height 170
drag, startPoint x: 461, startPoint y: 373, endPoint x: 563, endPoint y: 465, distance: 137.6
click at [850, 418] on div "Выше от 883 700 ₽" at bounding box center [921, 435] width 414 height 48
click at [786, 411] on p "Выше" at bounding box center [921, 418] width 414 height 15
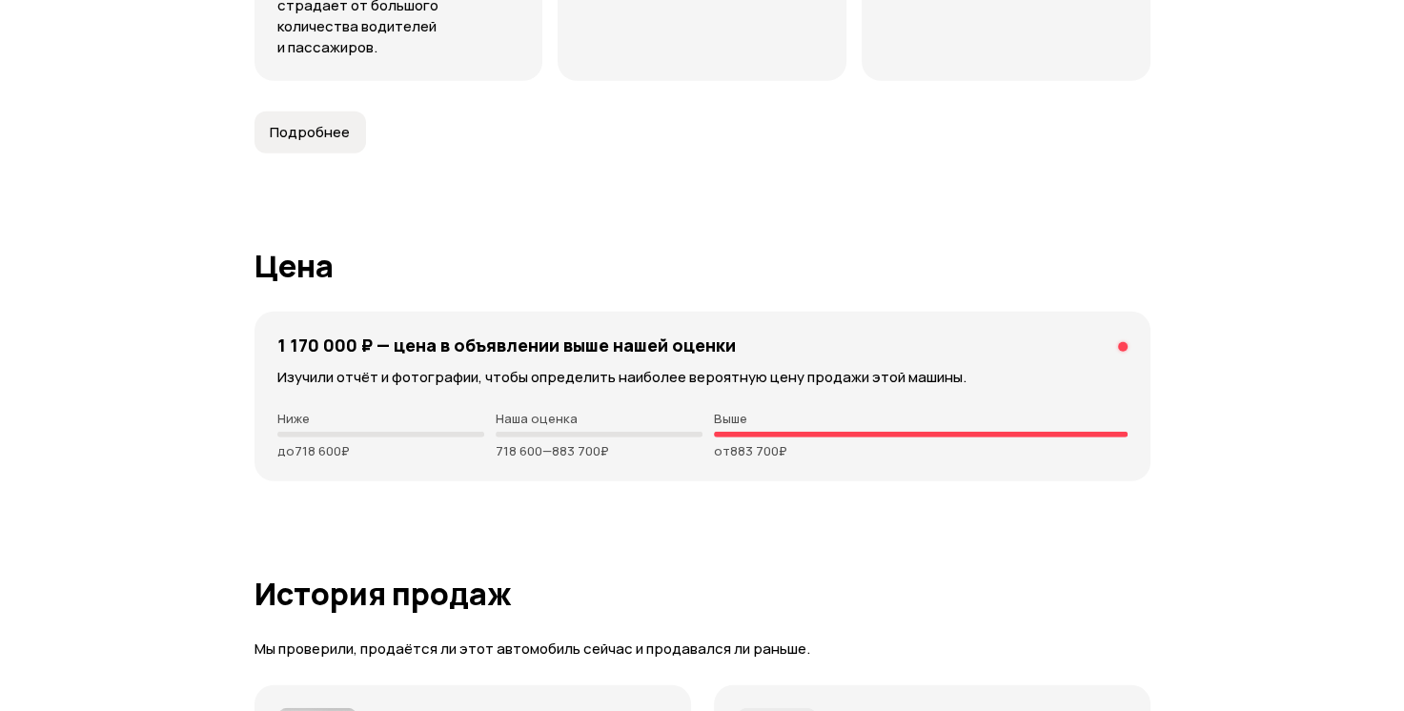
click at [754, 411] on div "Выше от 883 700 ₽" at bounding box center [921, 435] width 414 height 48
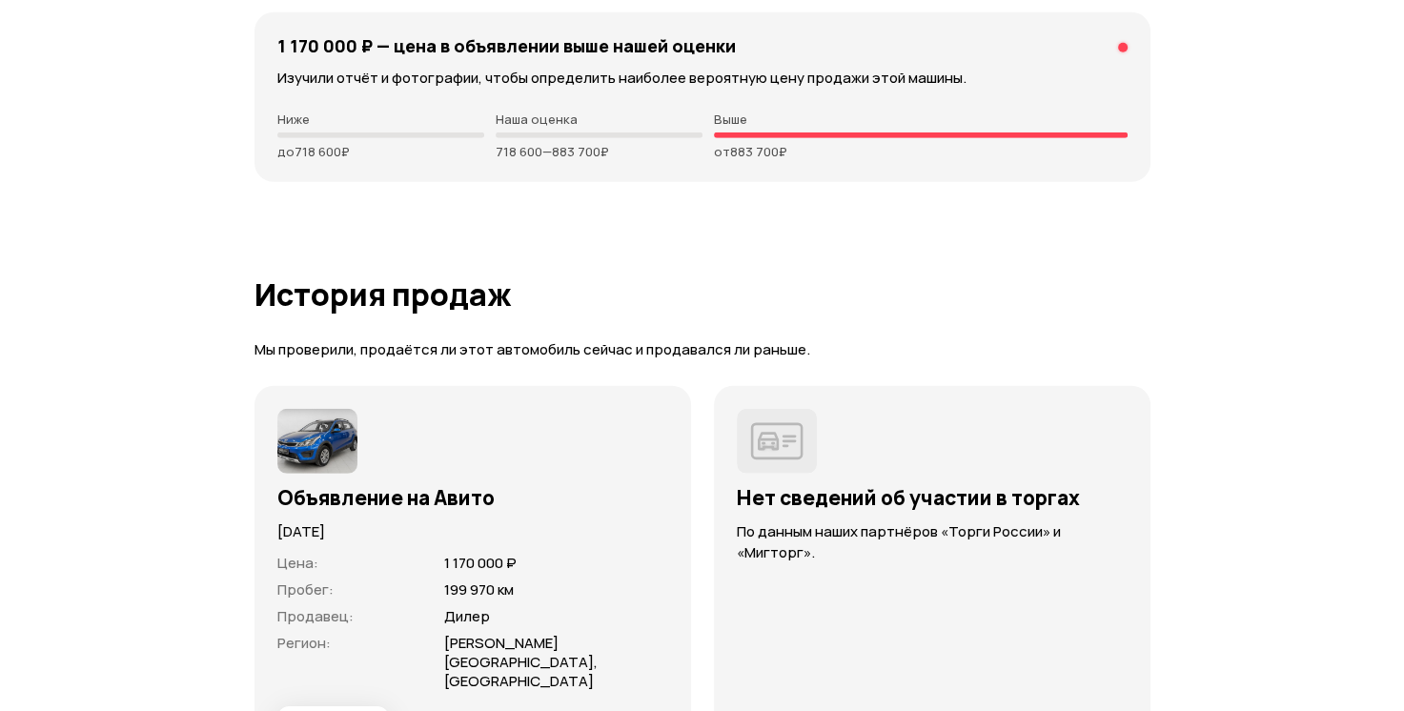
scroll to position [5640, 0]
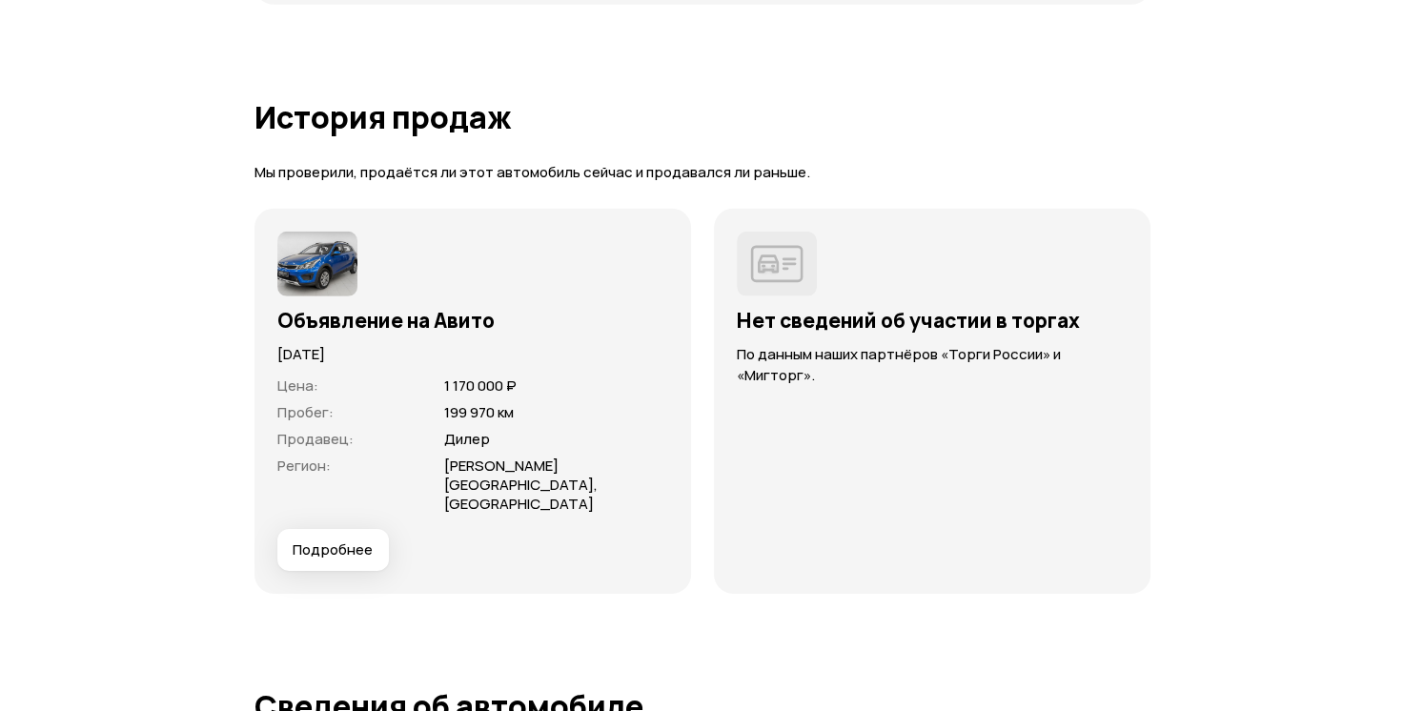
click at [319, 540] on span "Подробнее" at bounding box center [333, 549] width 80 height 19
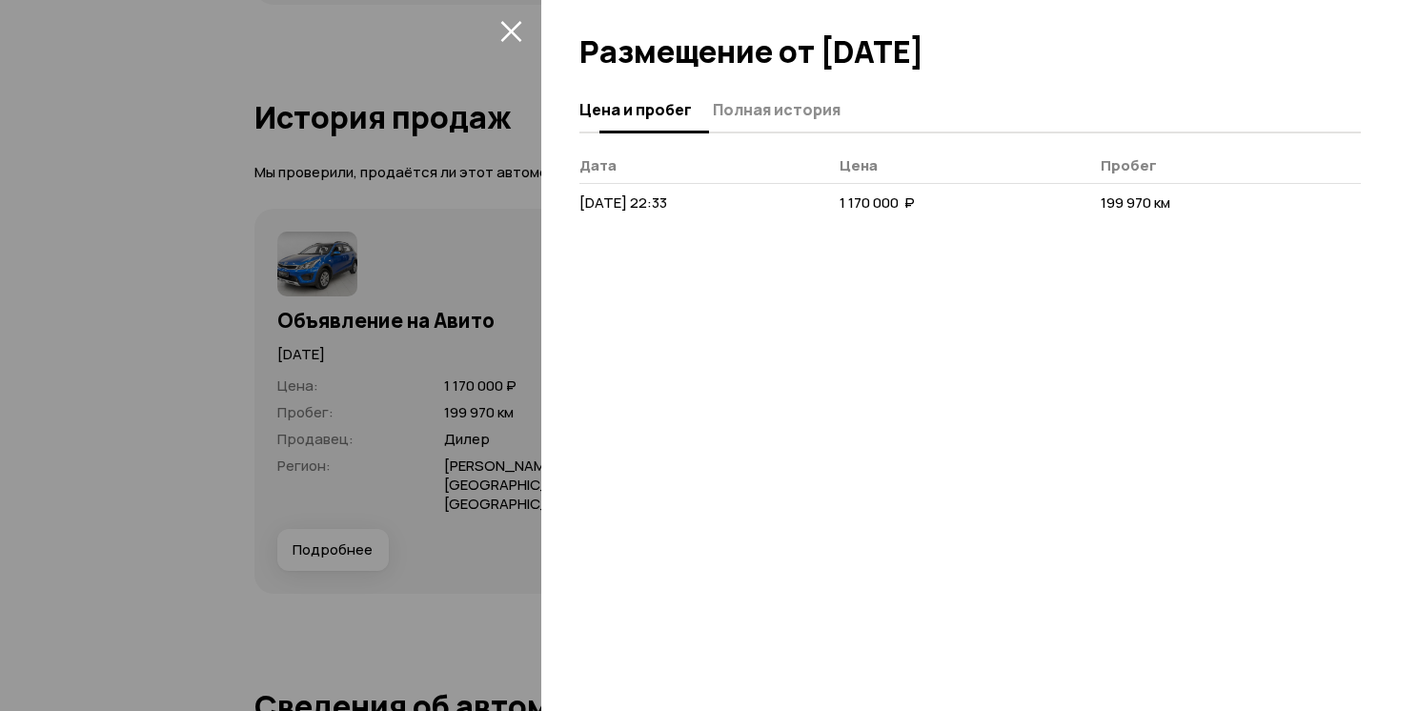
click at [787, 113] on span "Полная история" at bounding box center [777, 109] width 128 height 19
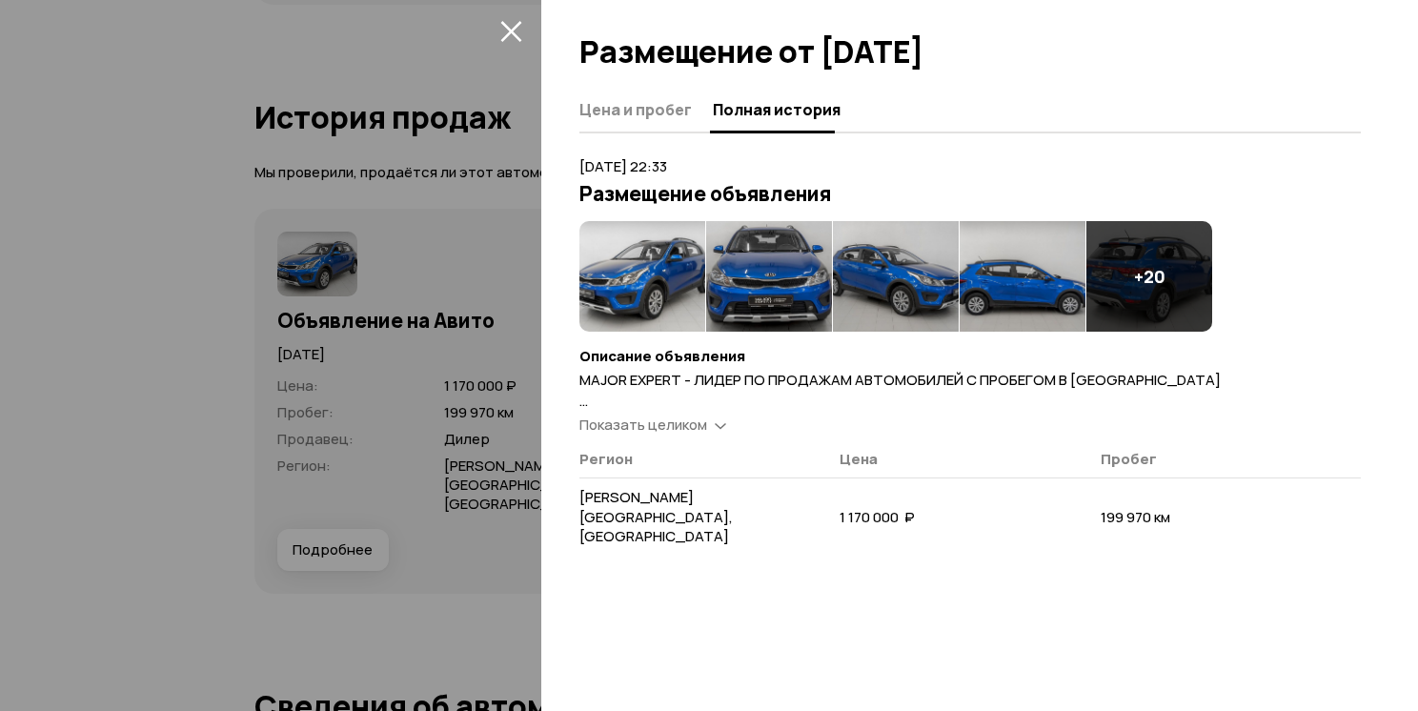
click at [450, 354] on div at bounding box center [709, 355] width 1418 height 711
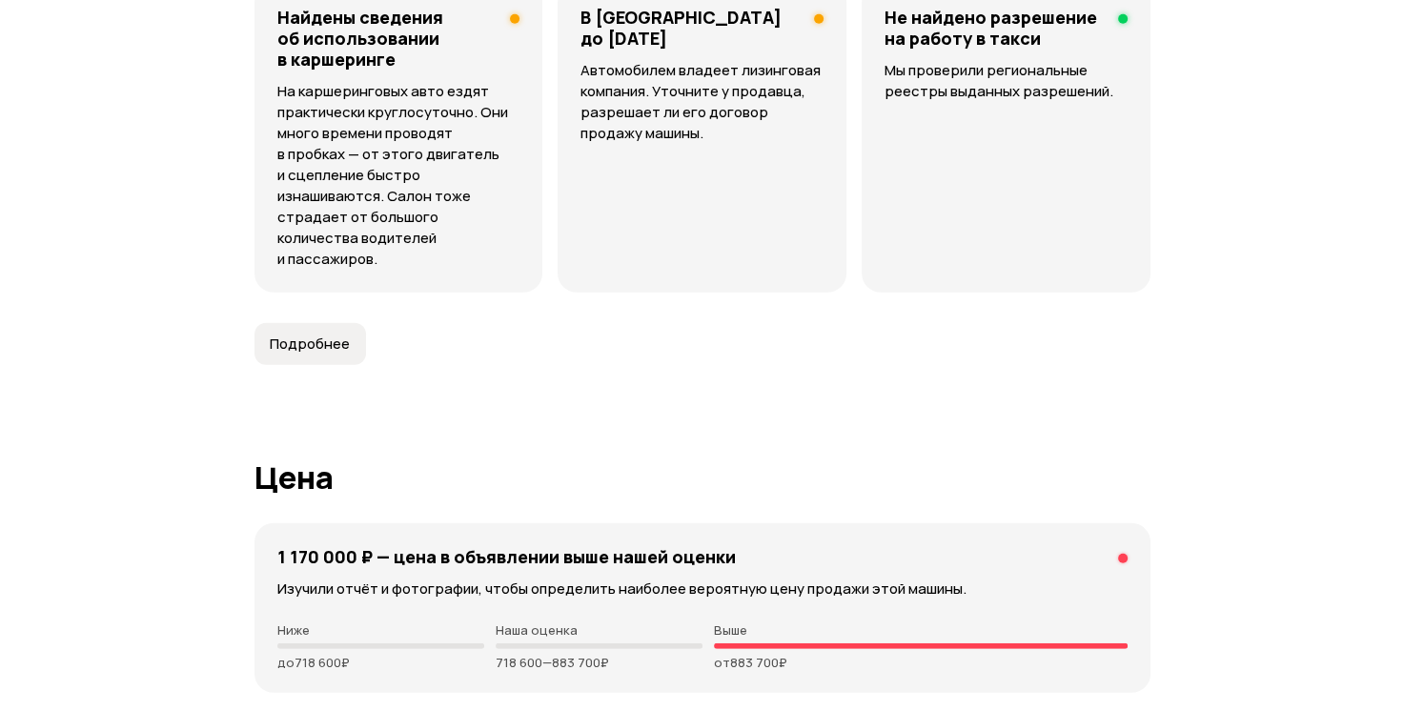
scroll to position [5259, 0]
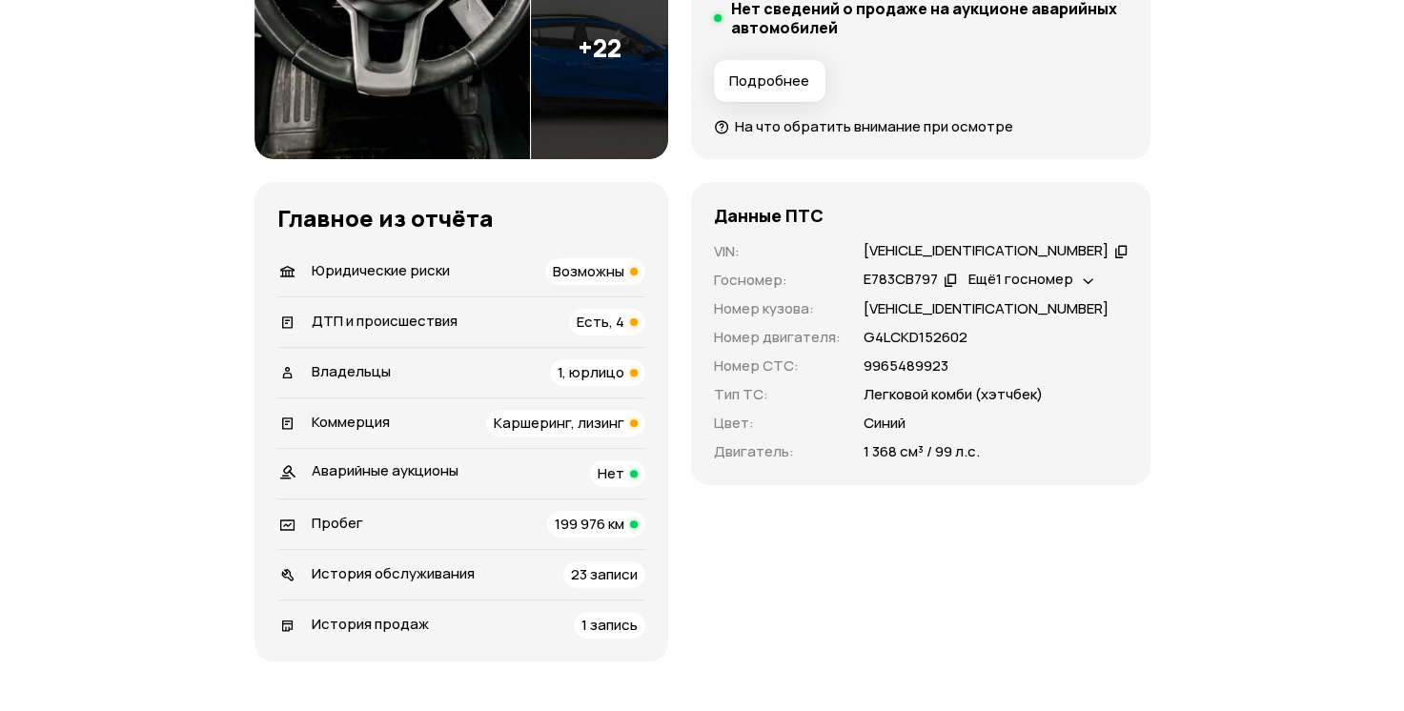
scroll to position [544, 0]
click at [702, 353] on div "Рекомендация Нужен взгляд эксперта Наш искусственный интеллект смотрит на отчёт…" at bounding box center [702, 186] width 896 height 949
click at [693, 336] on div "Рекомендация Нужен взгляд эксперта Наш искусственный интеллект смотрит на отчёт…" at bounding box center [702, 186] width 896 height 949
click at [569, 422] on span "Каршеринг, лизинг" at bounding box center [559, 422] width 131 height 20
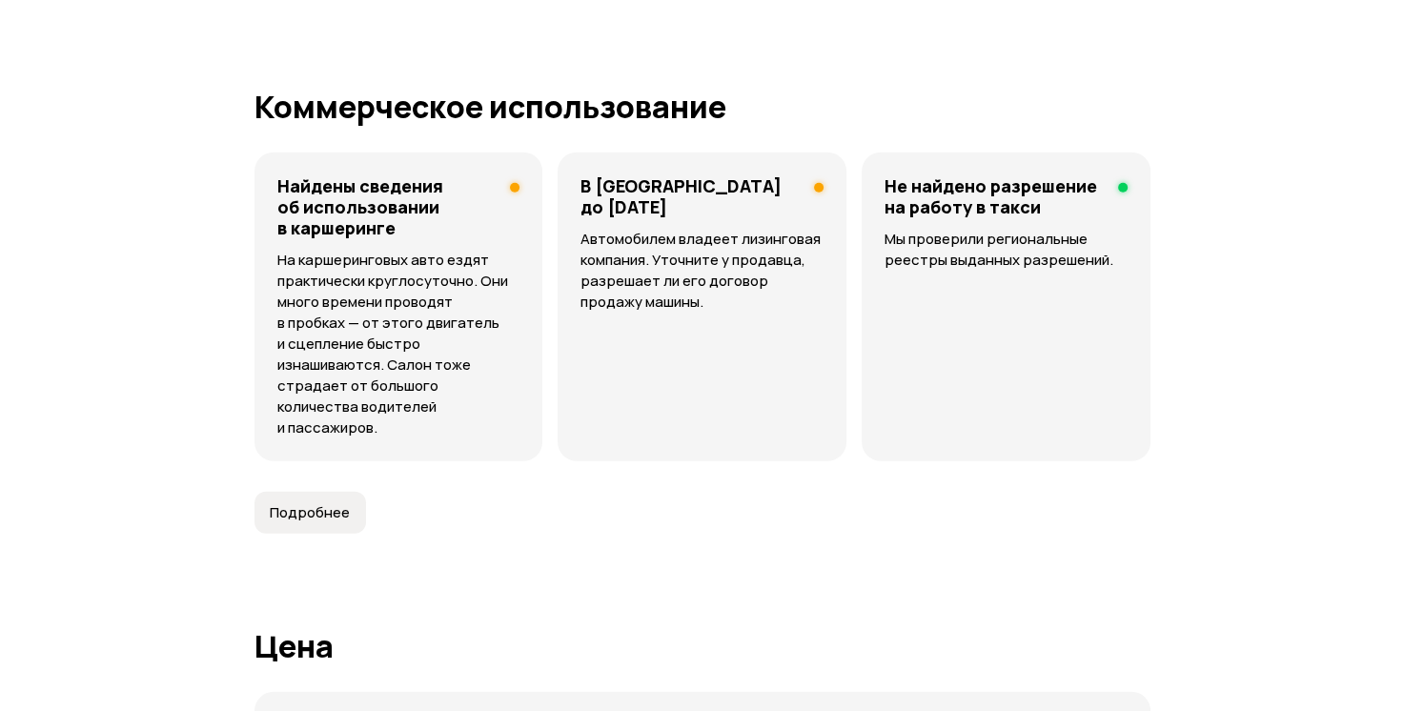
scroll to position [4871, 0]
